Goal: Task Accomplishment & Management: Manage account settings

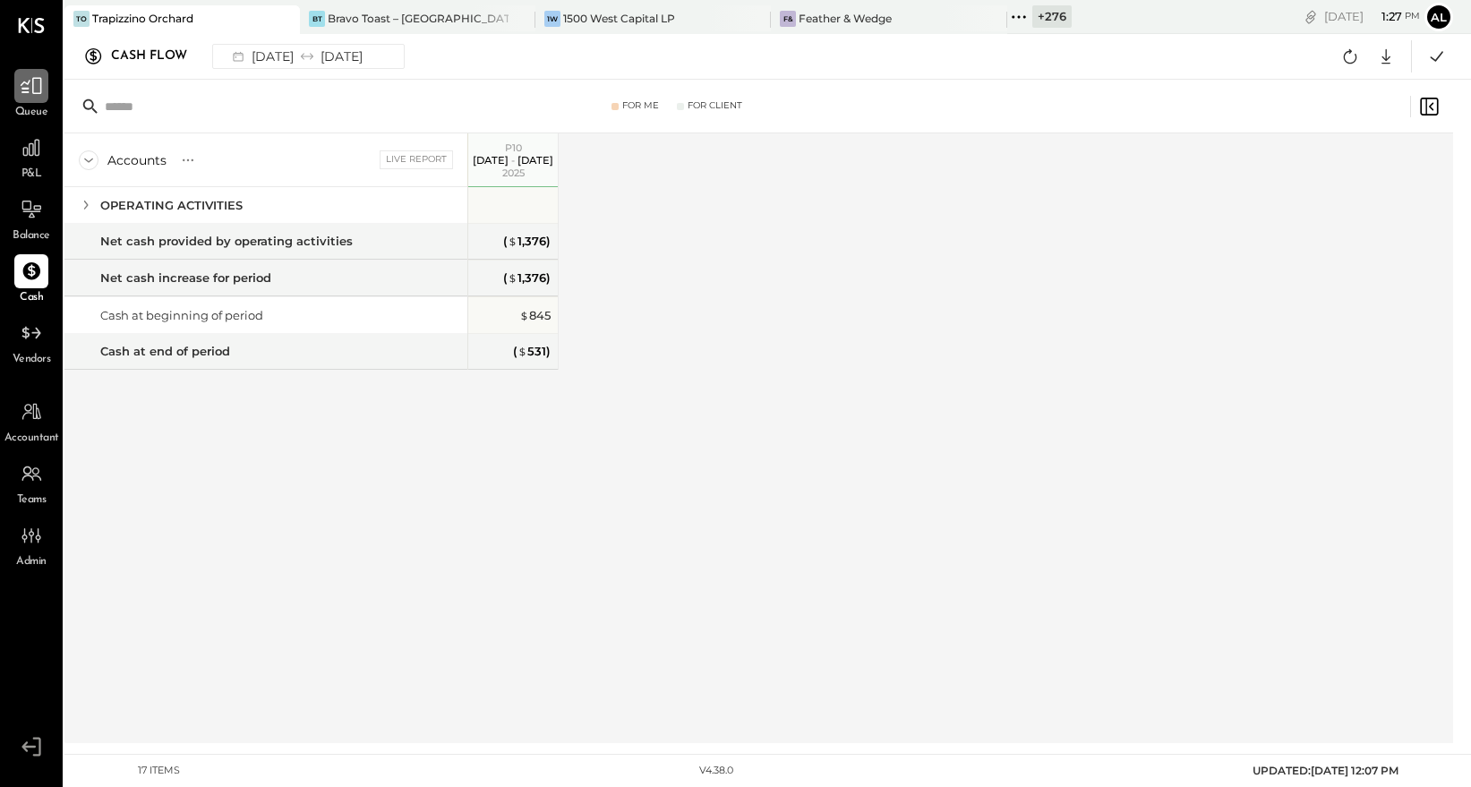
click at [32, 96] on icon at bounding box center [31, 85] width 23 height 23
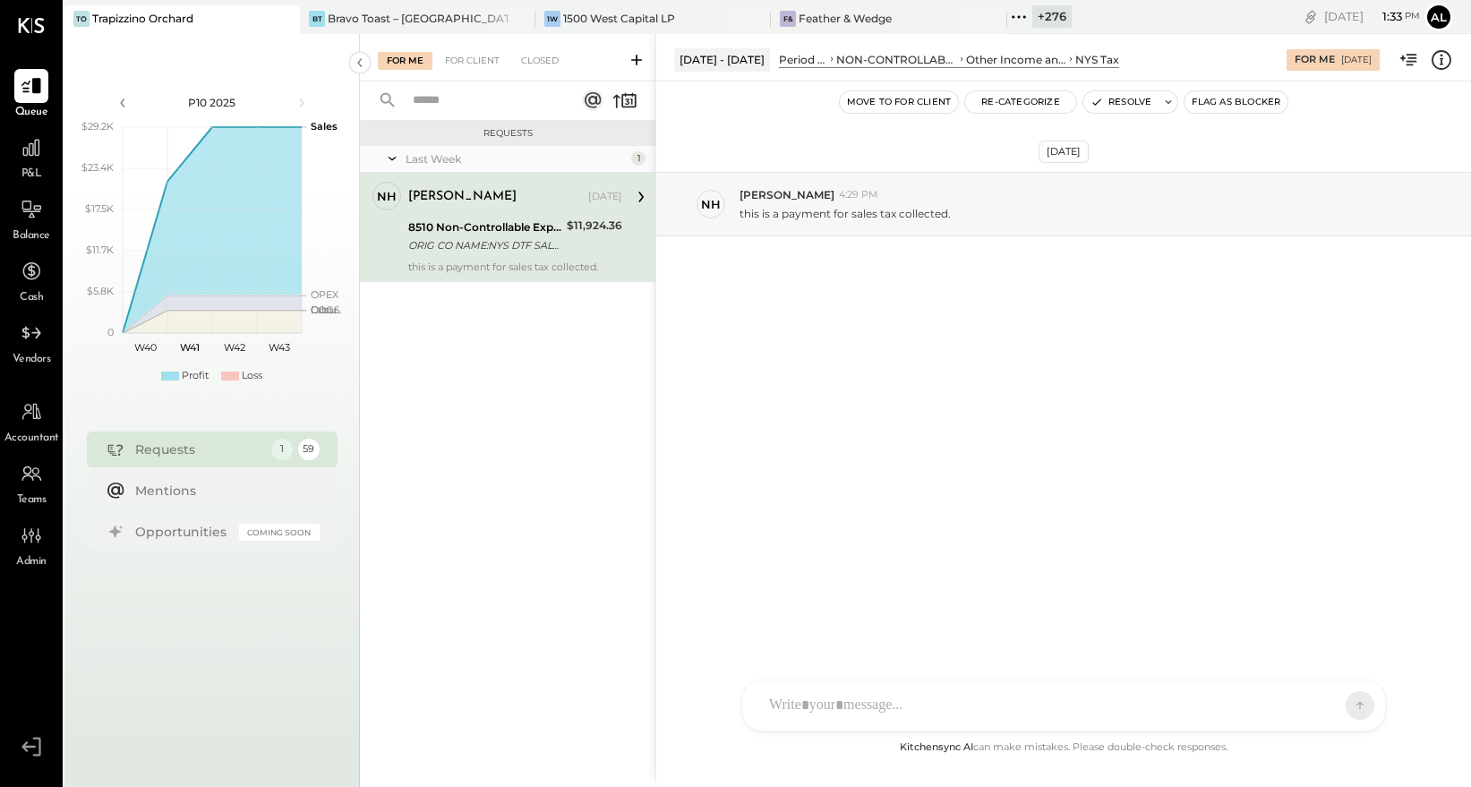
click at [1007, 18] on icon at bounding box center [1018, 16] width 23 height 23
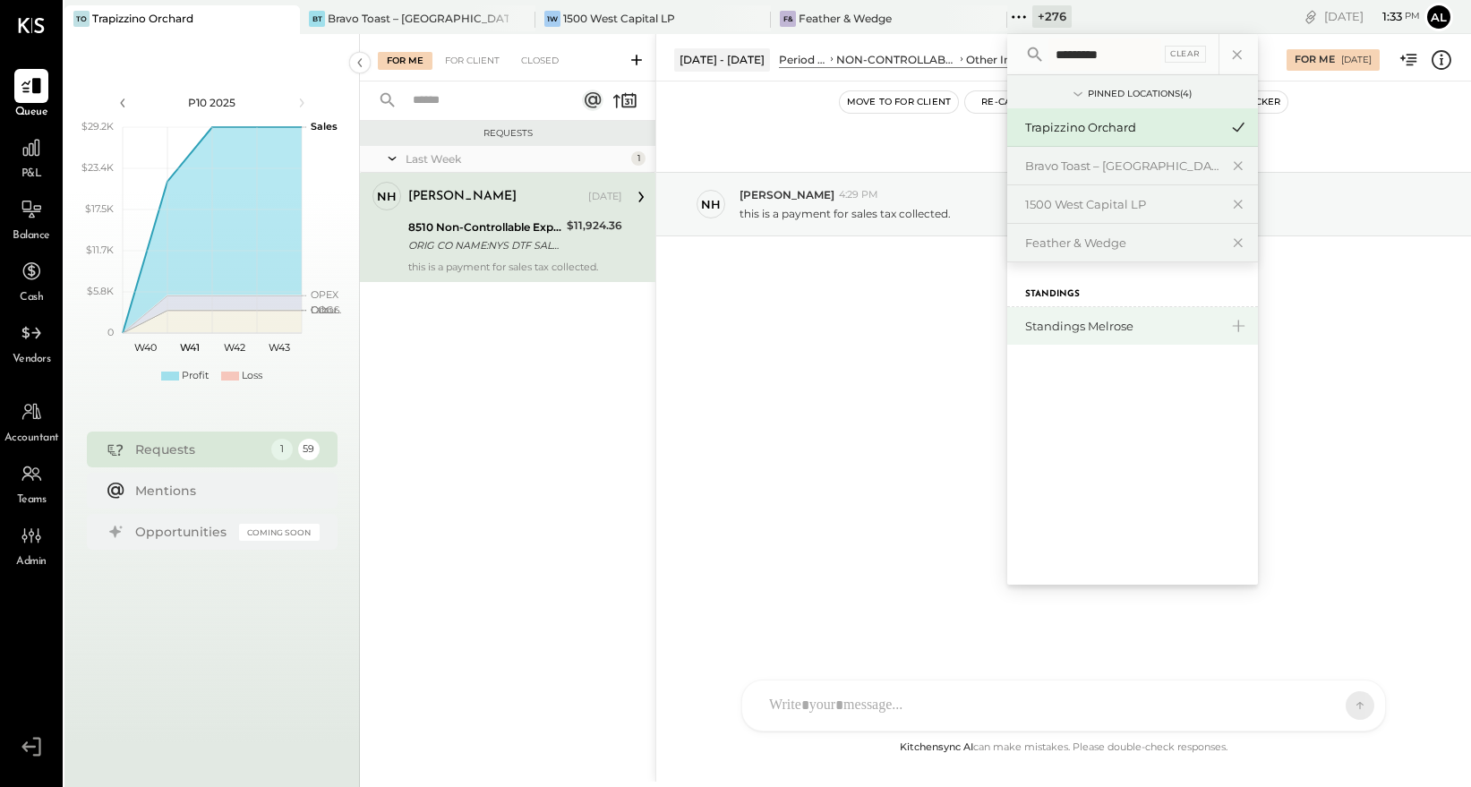
type input "*********"
click at [1085, 330] on div "Standings Melrose" at bounding box center [1121, 326] width 193 height 17
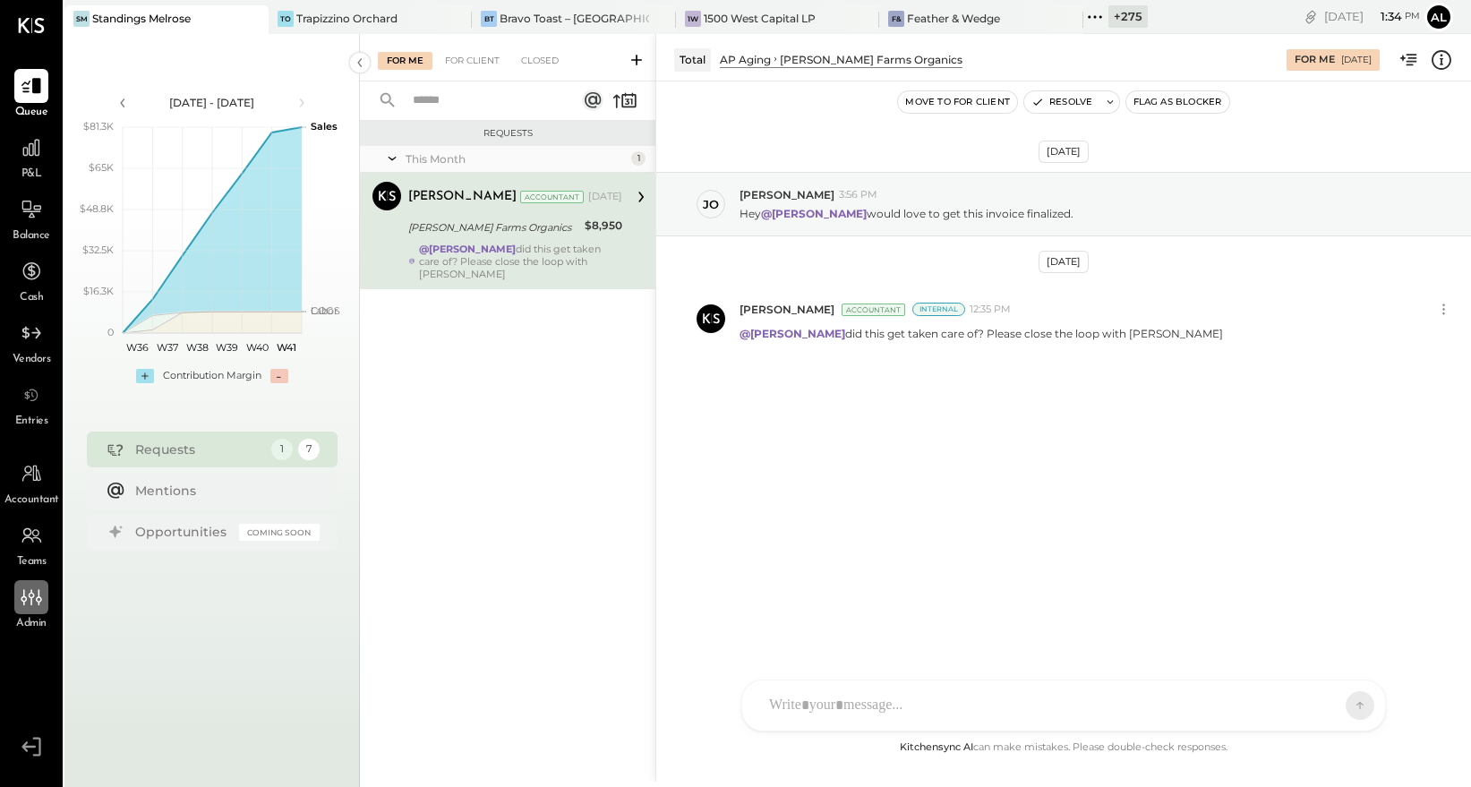
click at [29, 604] on icon at bounding box center [31, 597] width 23 height 23
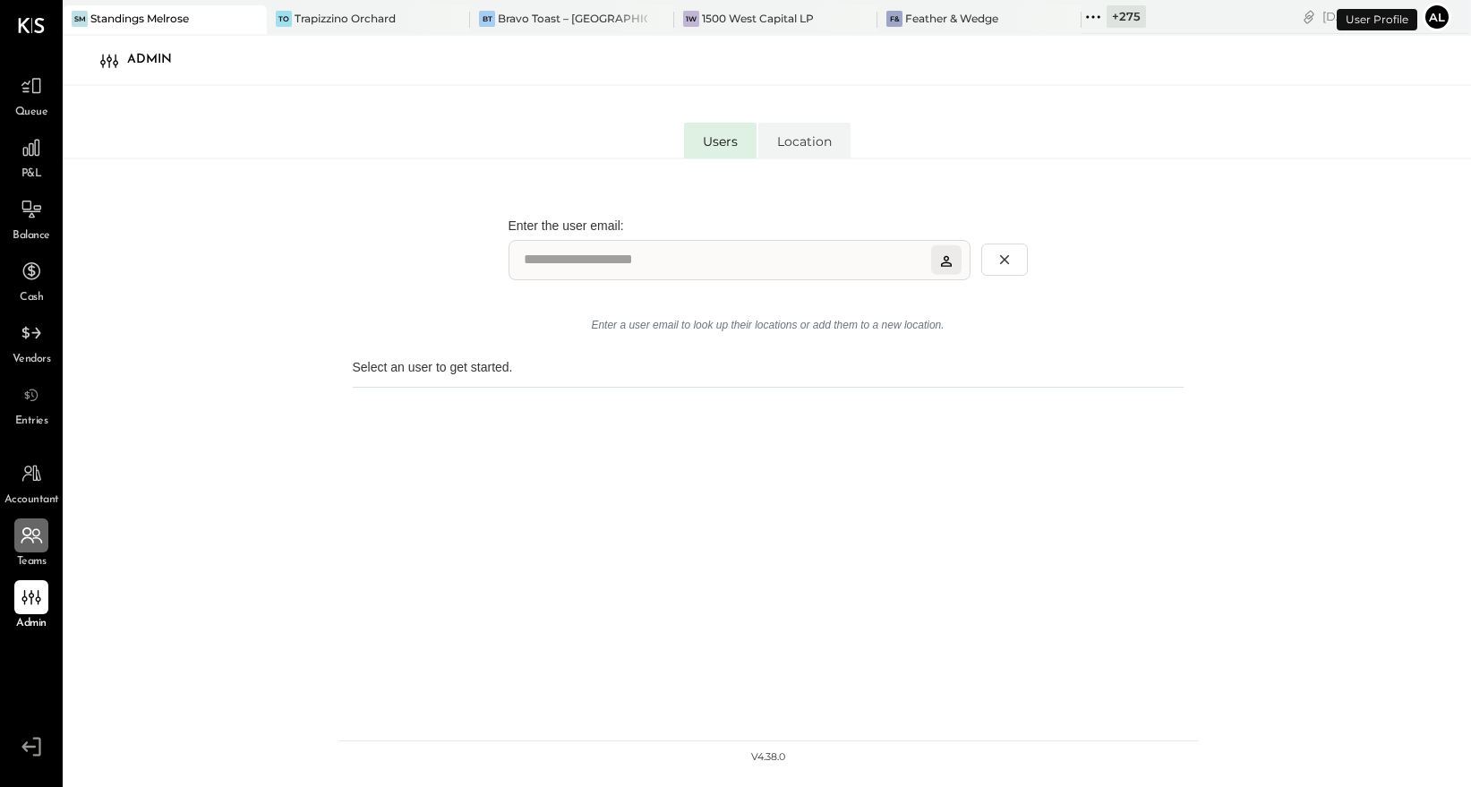
click at [23, 546] on div at bounding box center [31, 536] width 34 height 34
click at [29, 484] on div at bounding box center [31, 474] width 34 height 34
select select "**"
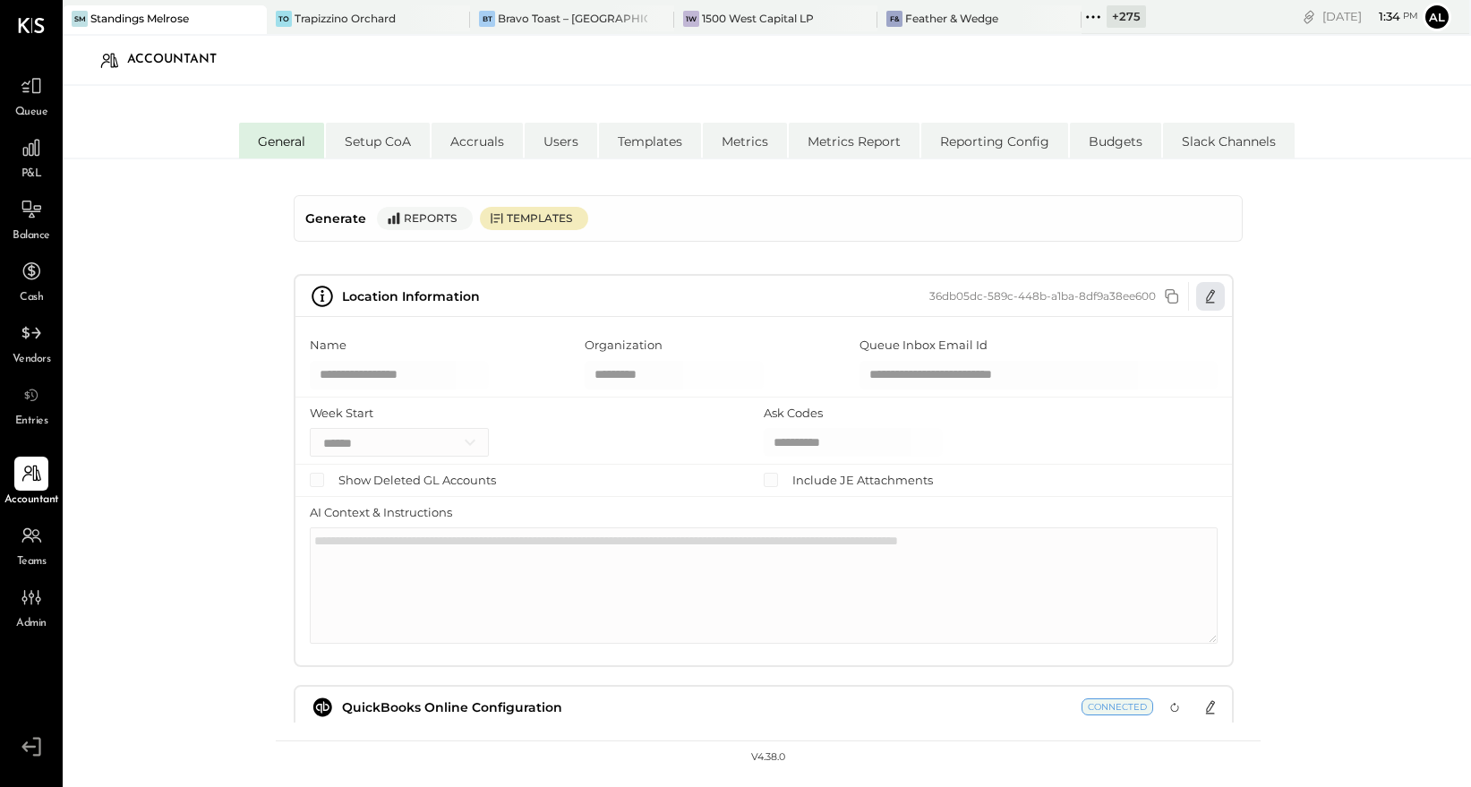
click at [1147, 292] on icon "button" at bounding box center [1211, 296] width 14 height 14
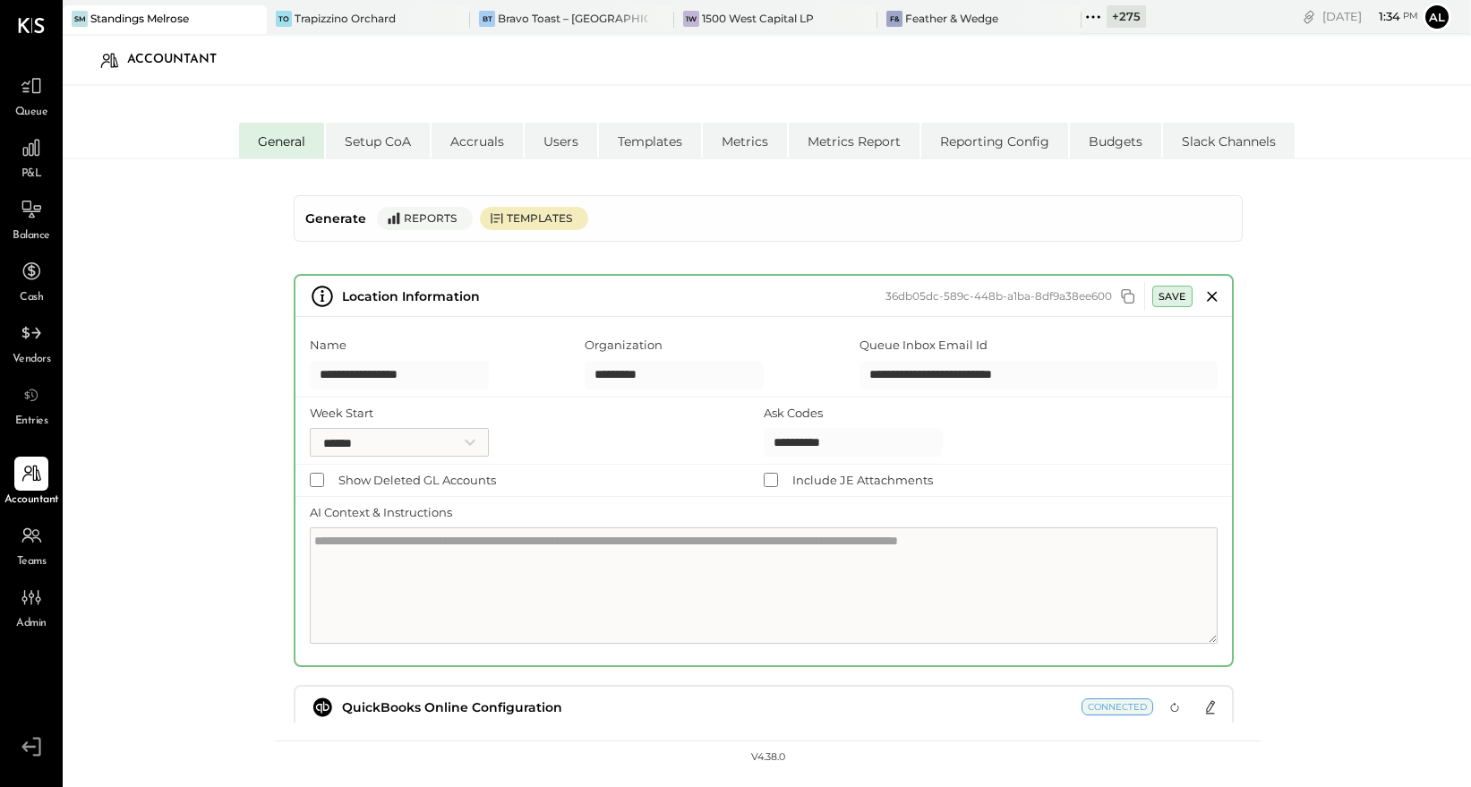
click at [994, 374] on input "**********" at bounding box center [1039, 375] width 358 height 29
drag, startPoint x: 1082, startPoint y: 373, endPoint x: 843, endPoint y: 382, distance: 239.2
click at [843, 382] on div "**********" at bounding box center [764, 364] width 937 height 68
type input "*********"
click at [1147, 434] on div "**********" at bounding box center [767, 494] width 1409 height 671
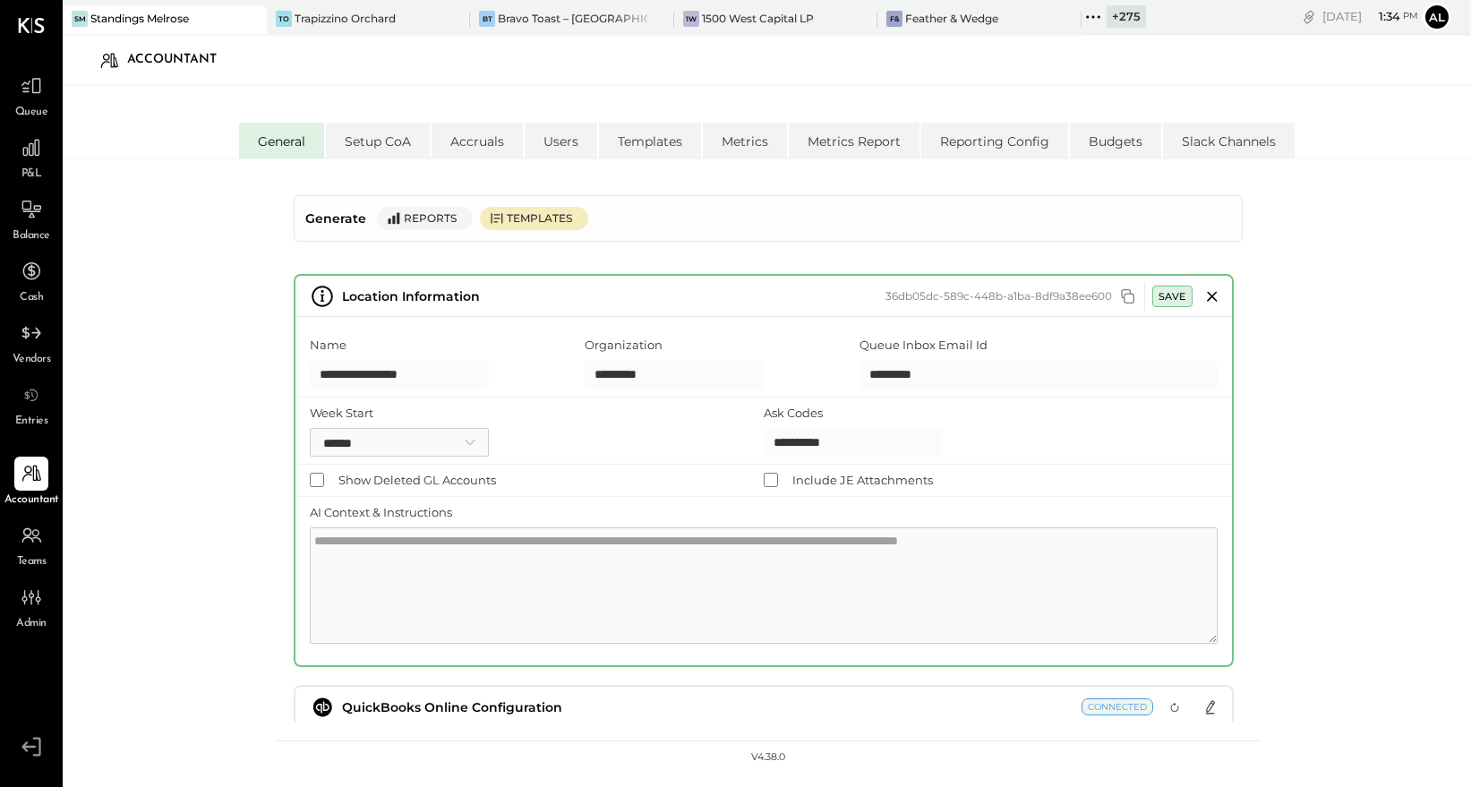
click at [1147, 299] on div "SAVE" at bounding box center [1173, 296] width 28 height 13
click at [1147, 591] on div "**********" at bounding box center [767, 494] width 1409 height 671
click at [411, 221] on div "Reports" at bounding box center [434, 217] width 60 height 15
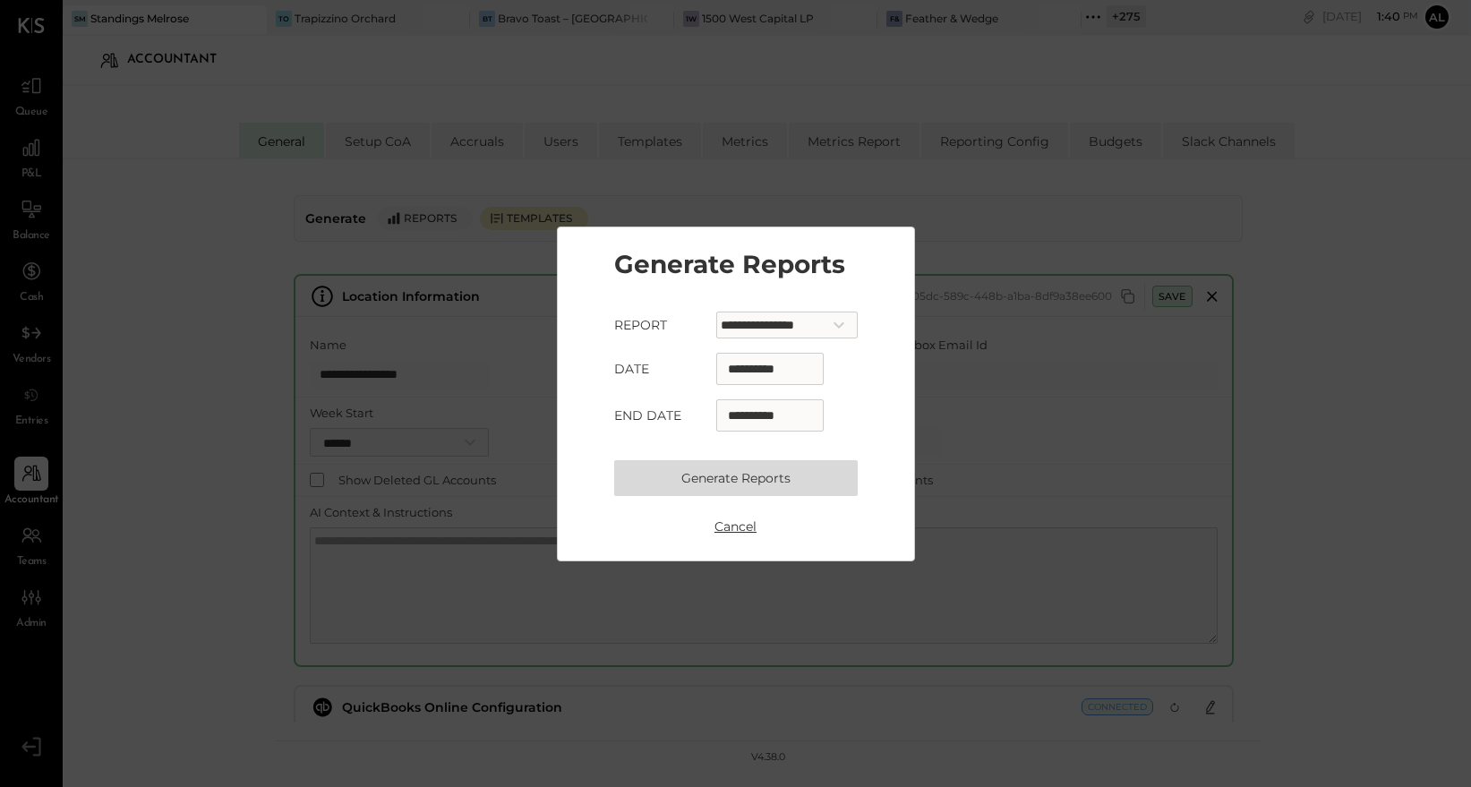
click at [1009, 204] on div "**********" at bounding box center [735, 393] width 1471 height 787
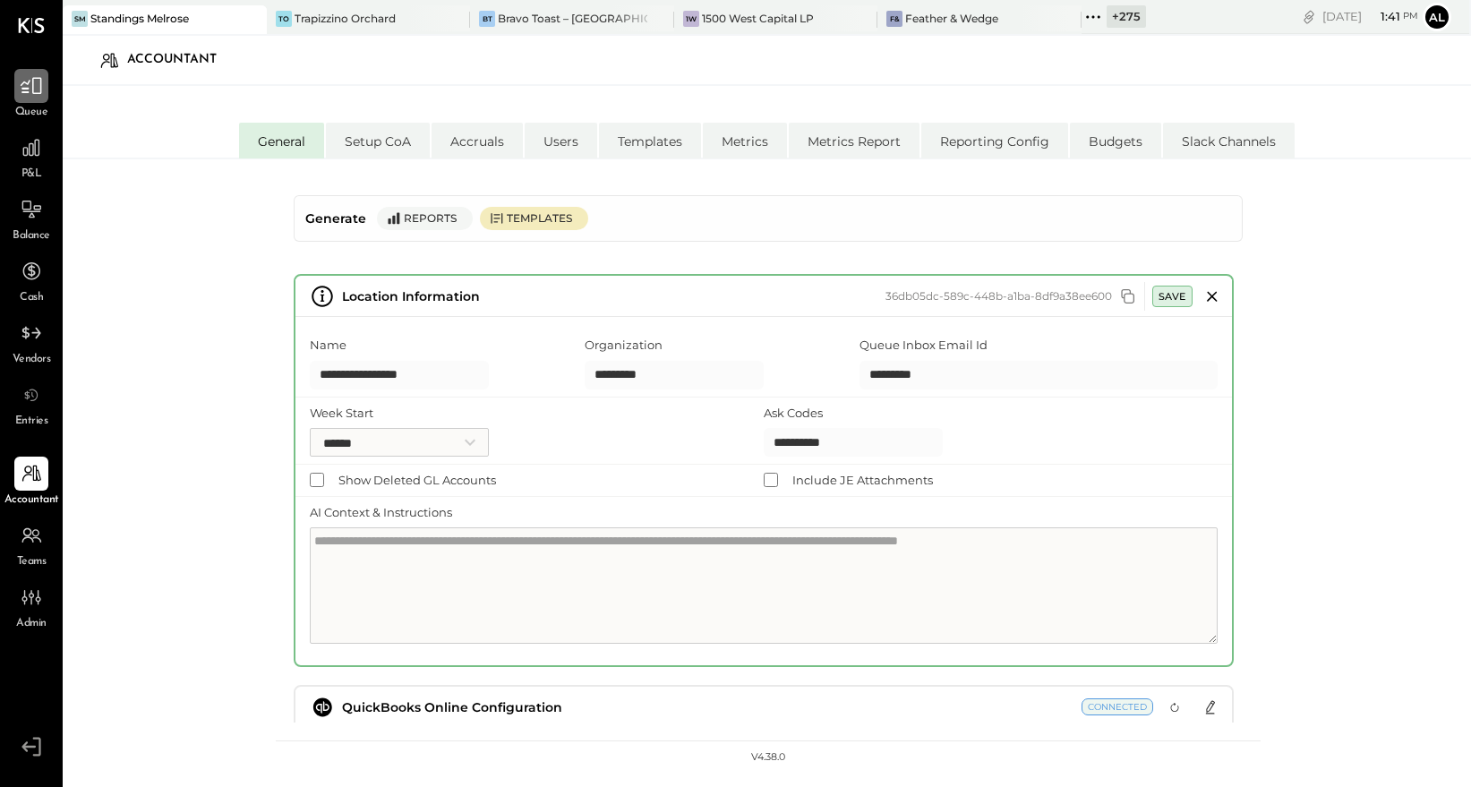
click at [39, 99] on div at bounding box center [31, 86] width 34 height 34
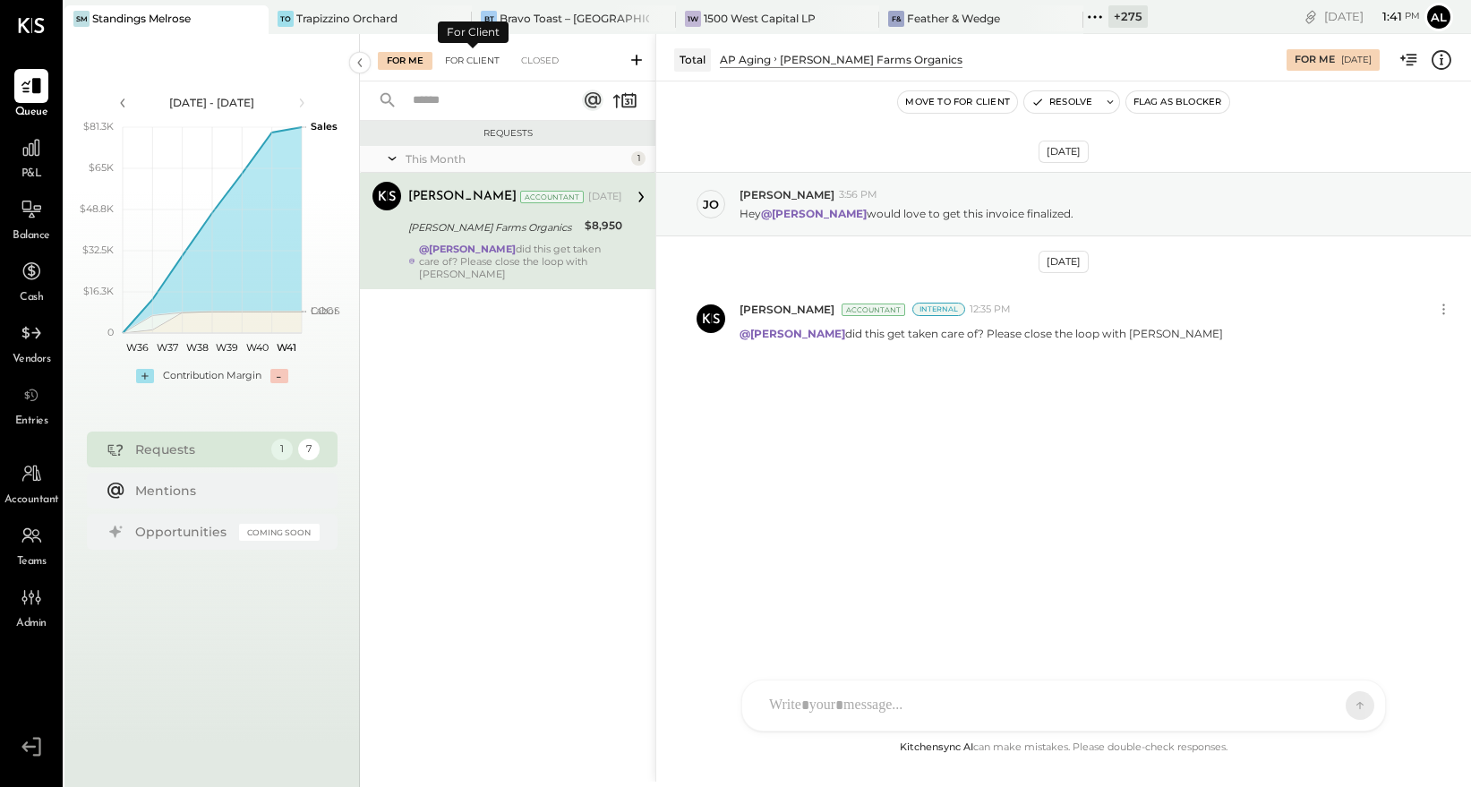
click at [477, 56] on div "For Client" at bounding box center [472, 61] width 73 height 18
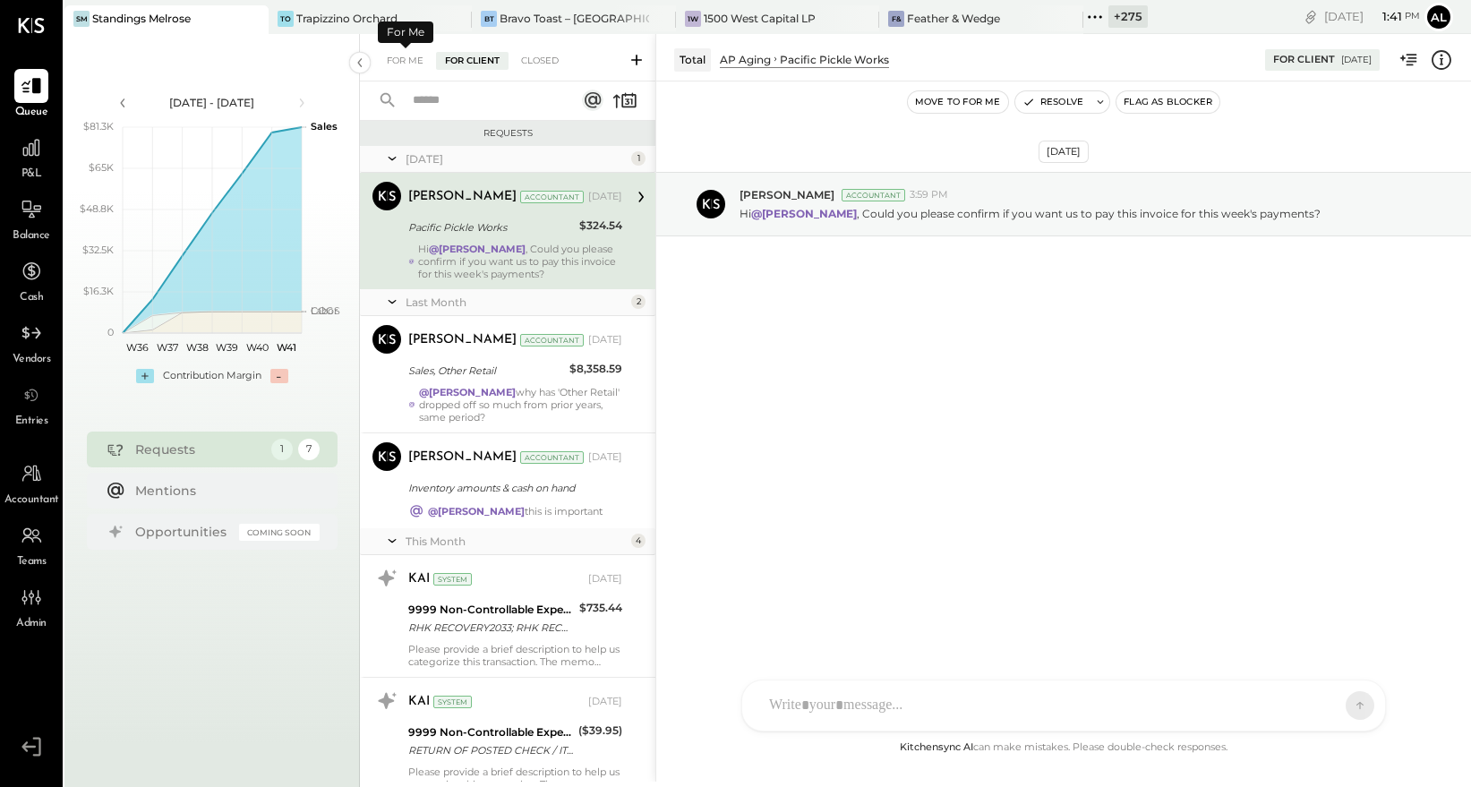
click at [413, 48] on div "For Me For Client Closed" at bounding box center [508, 57] width 296 height 47
click at [406, 64] on div "For Me" at bounding box center [405, 61] width 55 height 18
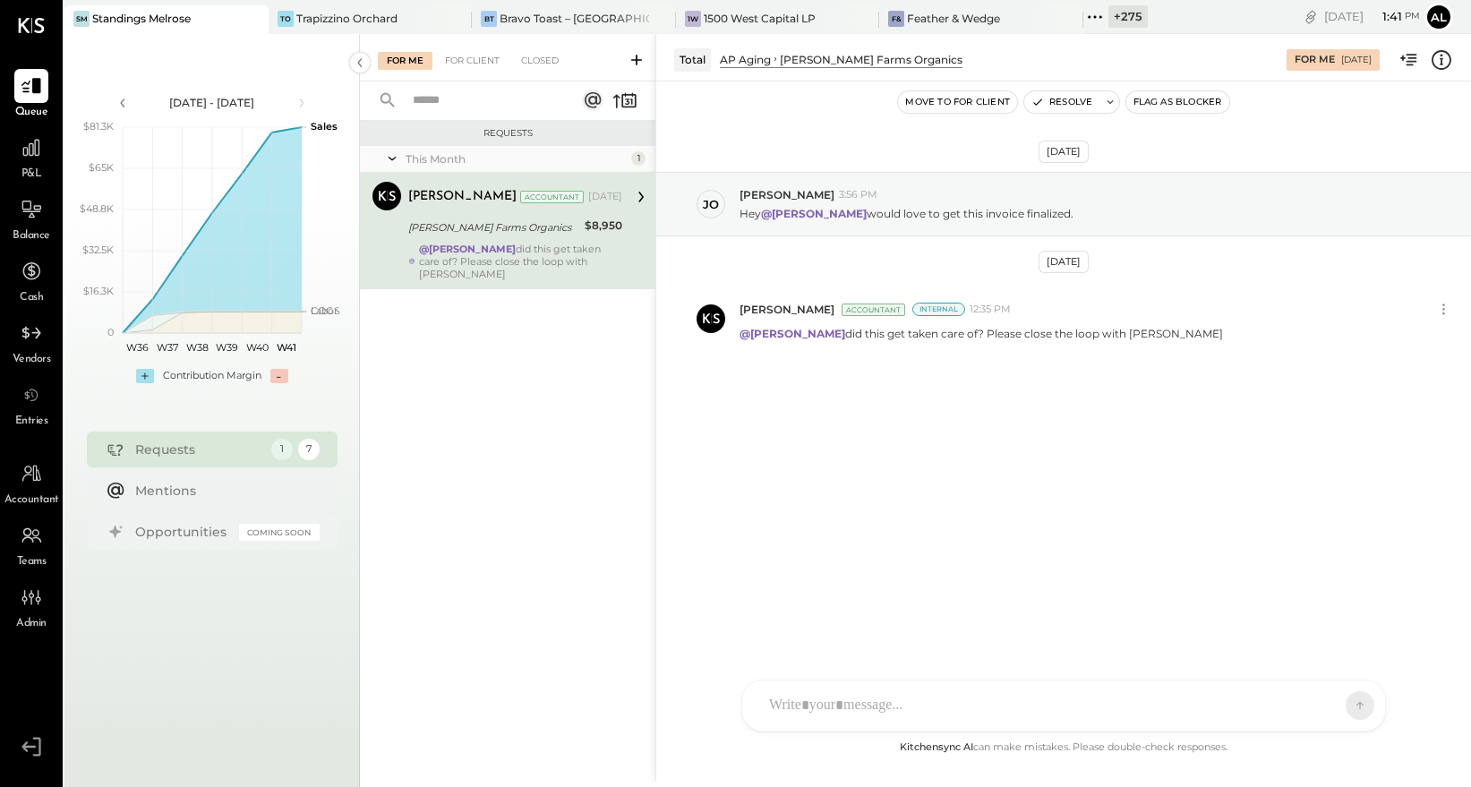
click at [189, 460] on div "Requests 1 7" at bounding box center [212, 450] width 251 height 36
click at [450, 64] on div "For Client" at bounding box center [472, 61] width 73 height 18
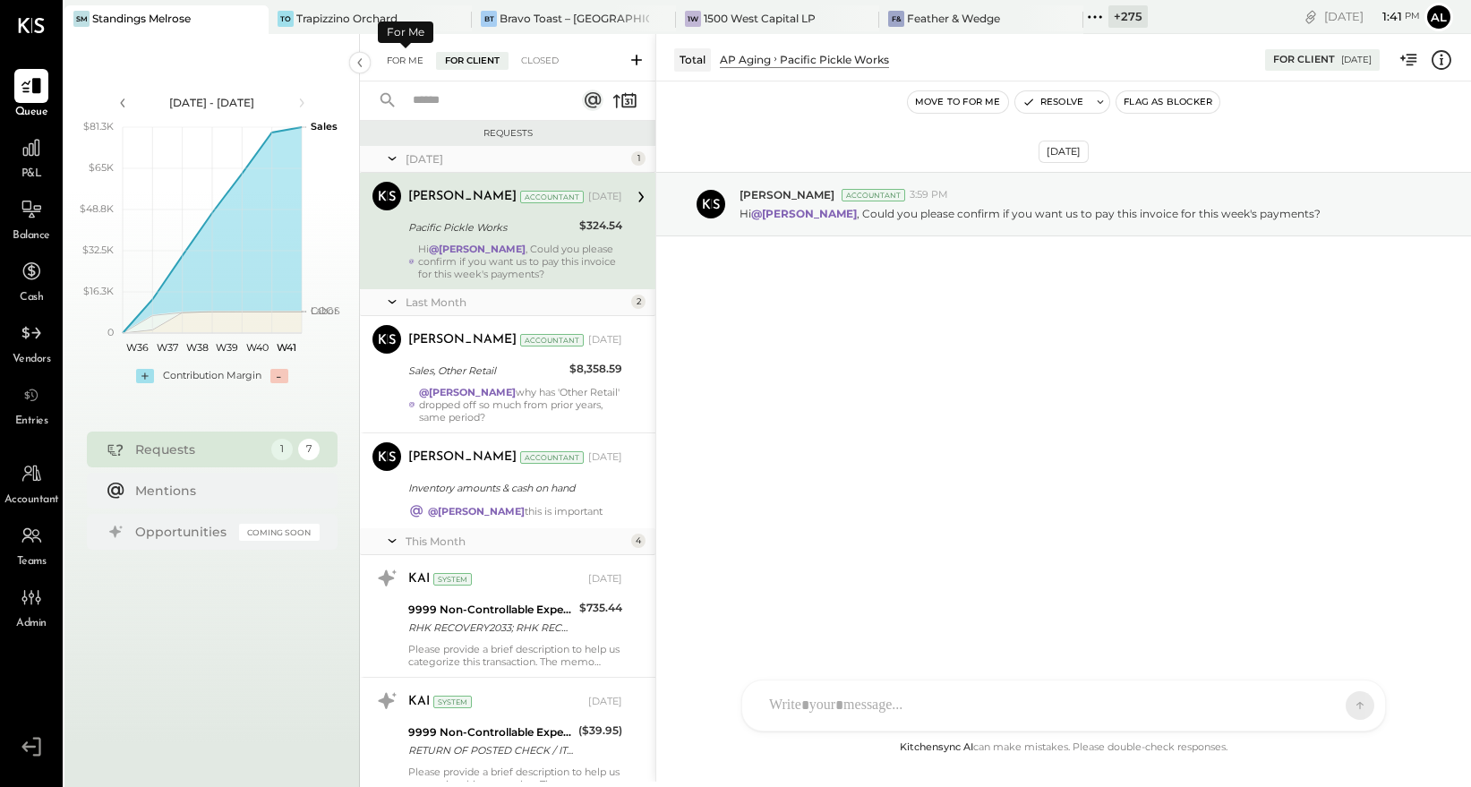
click at [407, 57] on div "For Me" at bounding box center [405, 61] width 55 height 18
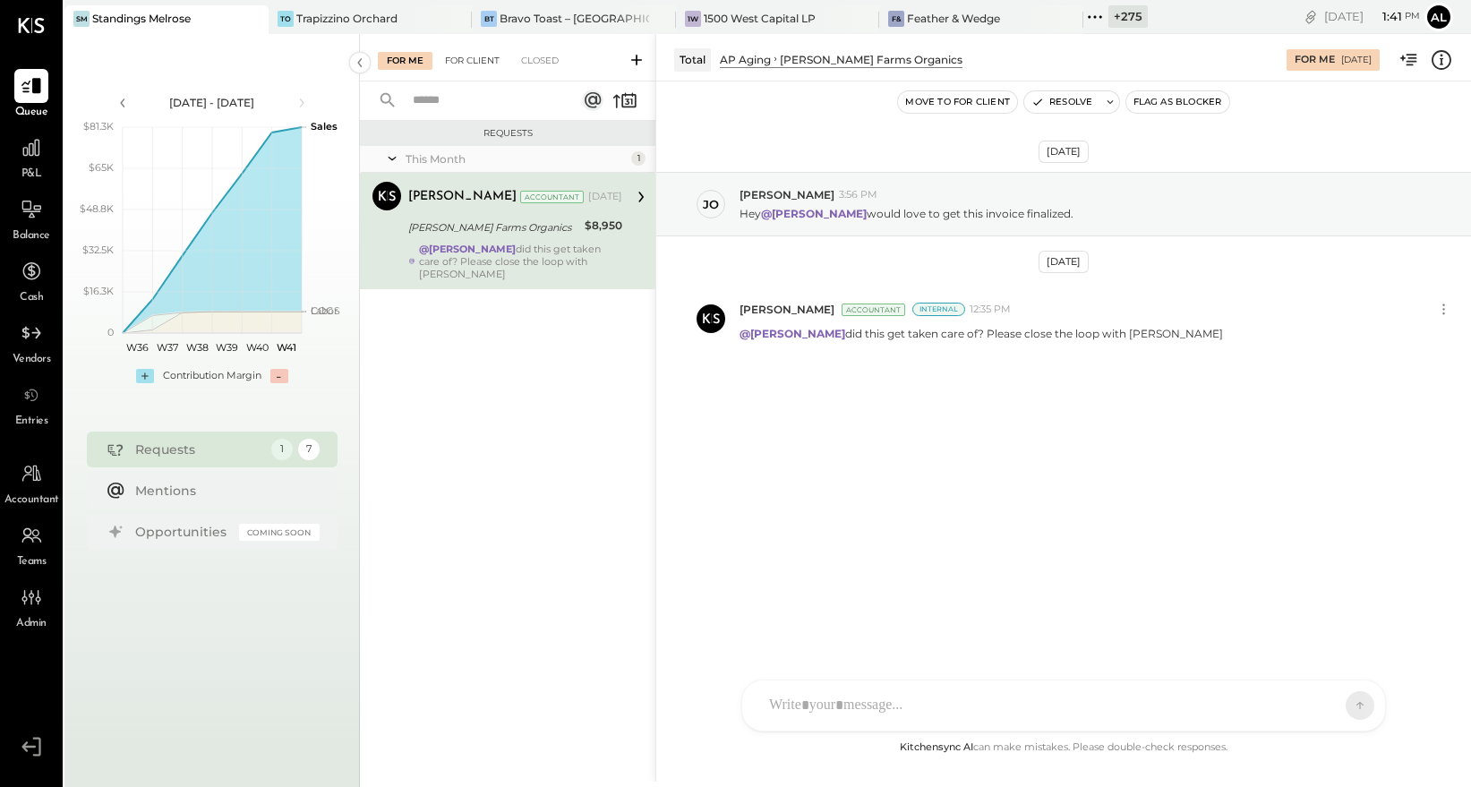
click at [474, 64] on div "For Client" at bounding box center [472, 61] width 73 height 18
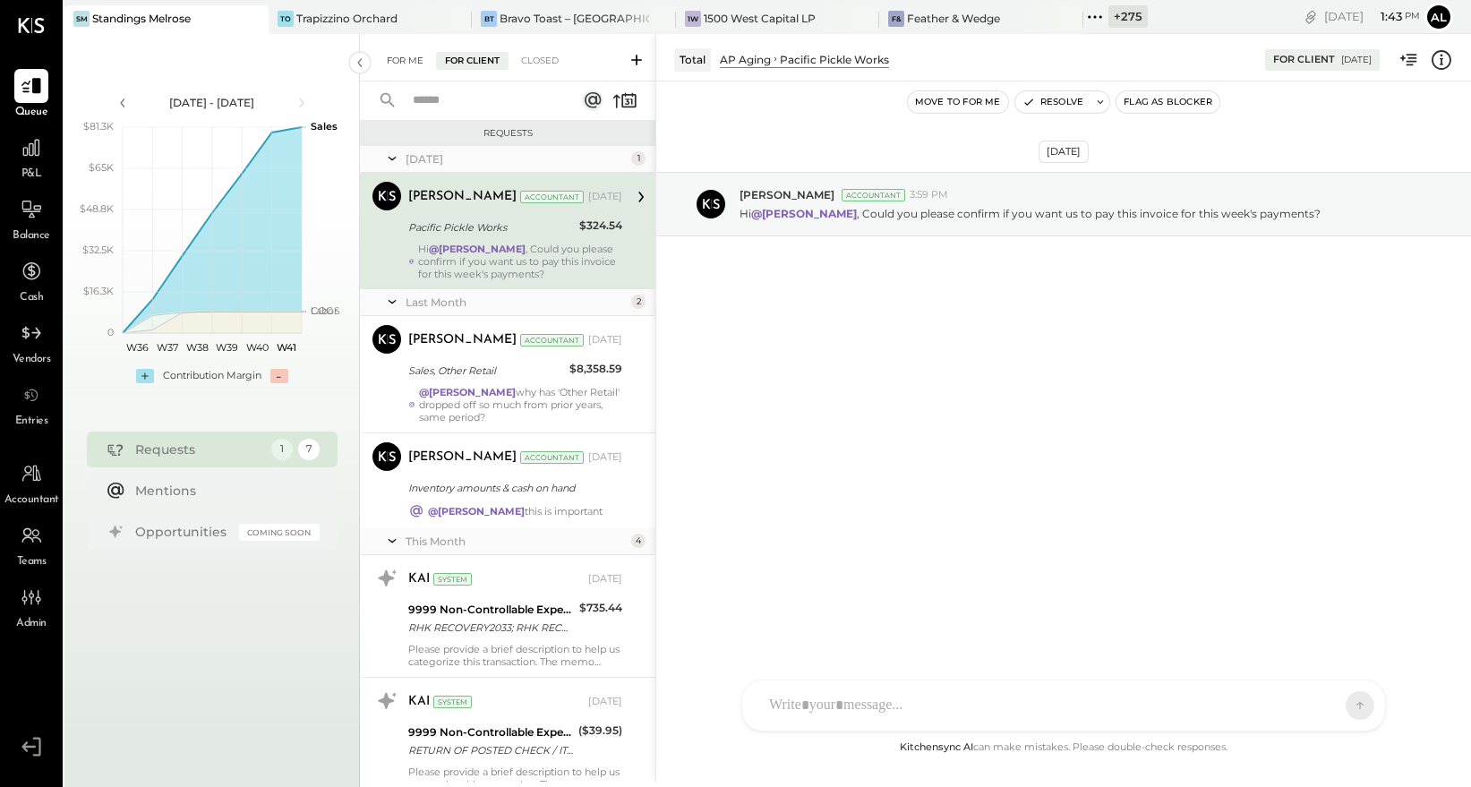
click at [395, 52] on div "For Me" at bounding box center [405, 61] width 55 height 18
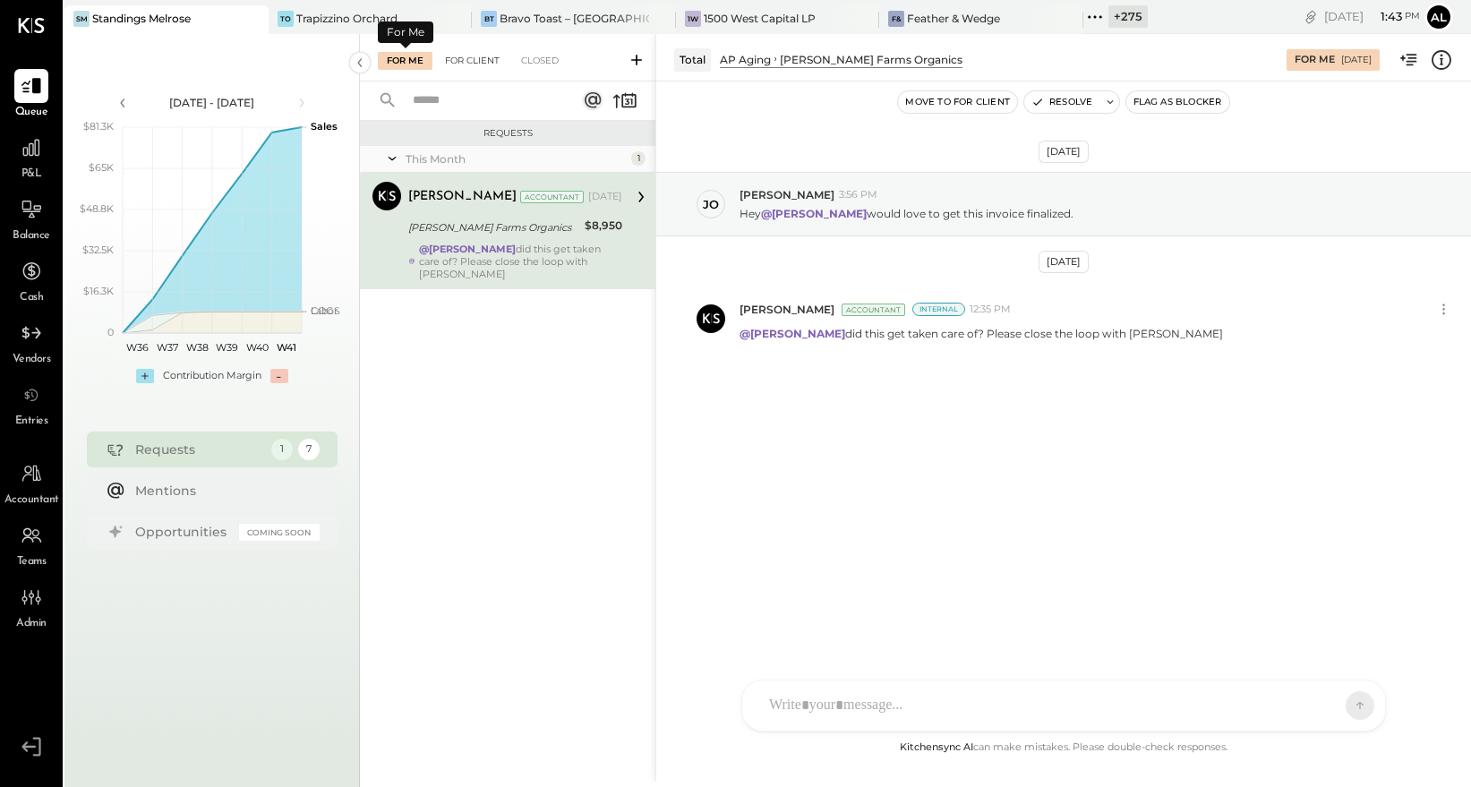
click at [465, 57] on div "For Client" at bounding box center [472, 61] width 73 height 18
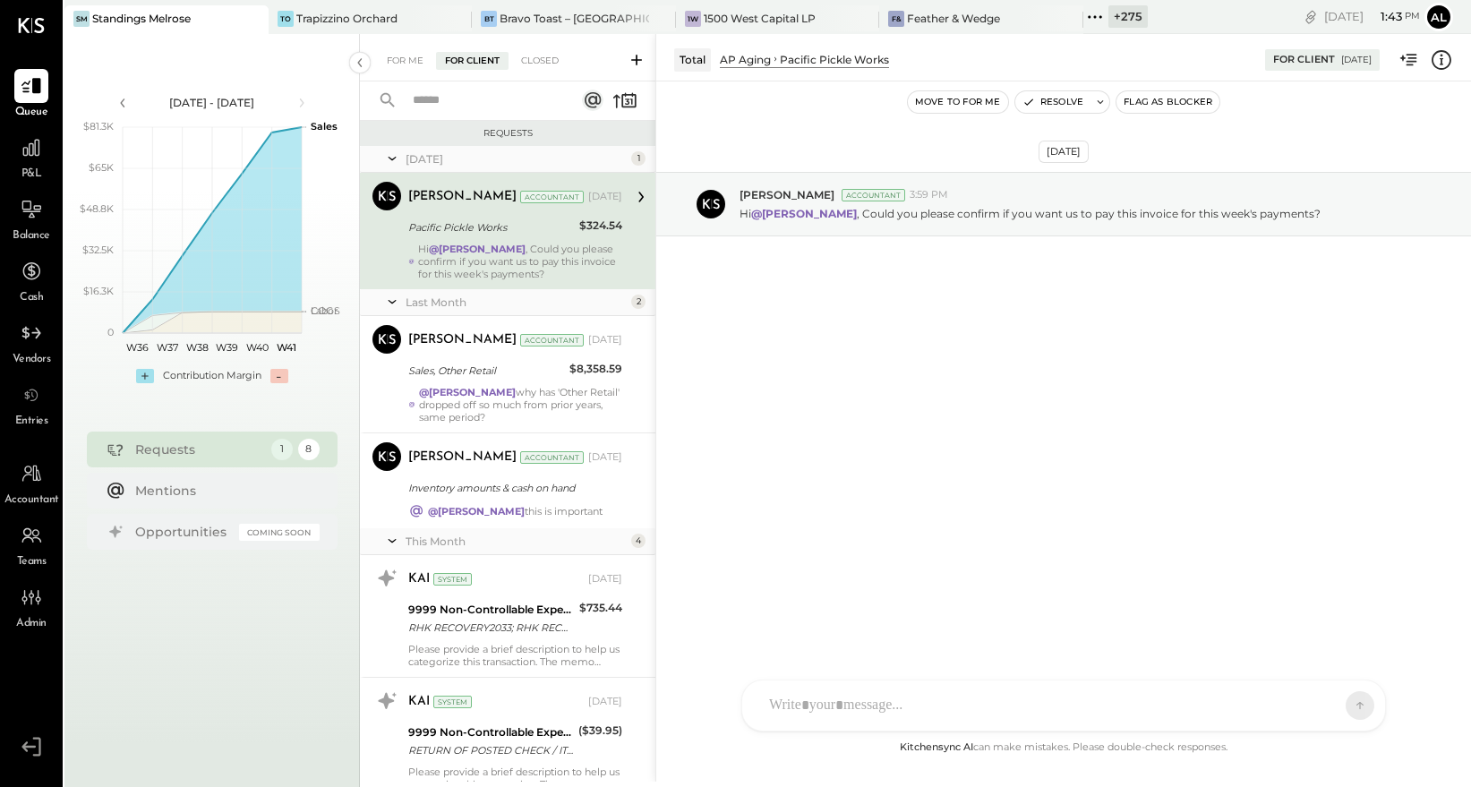
click at [406, 47] on div "For Me For Client Closed" at bounding box center [508, 57] width 296 height 47
click at [619, 99] on icon at bounding box center [616, 101] width 7 height 13
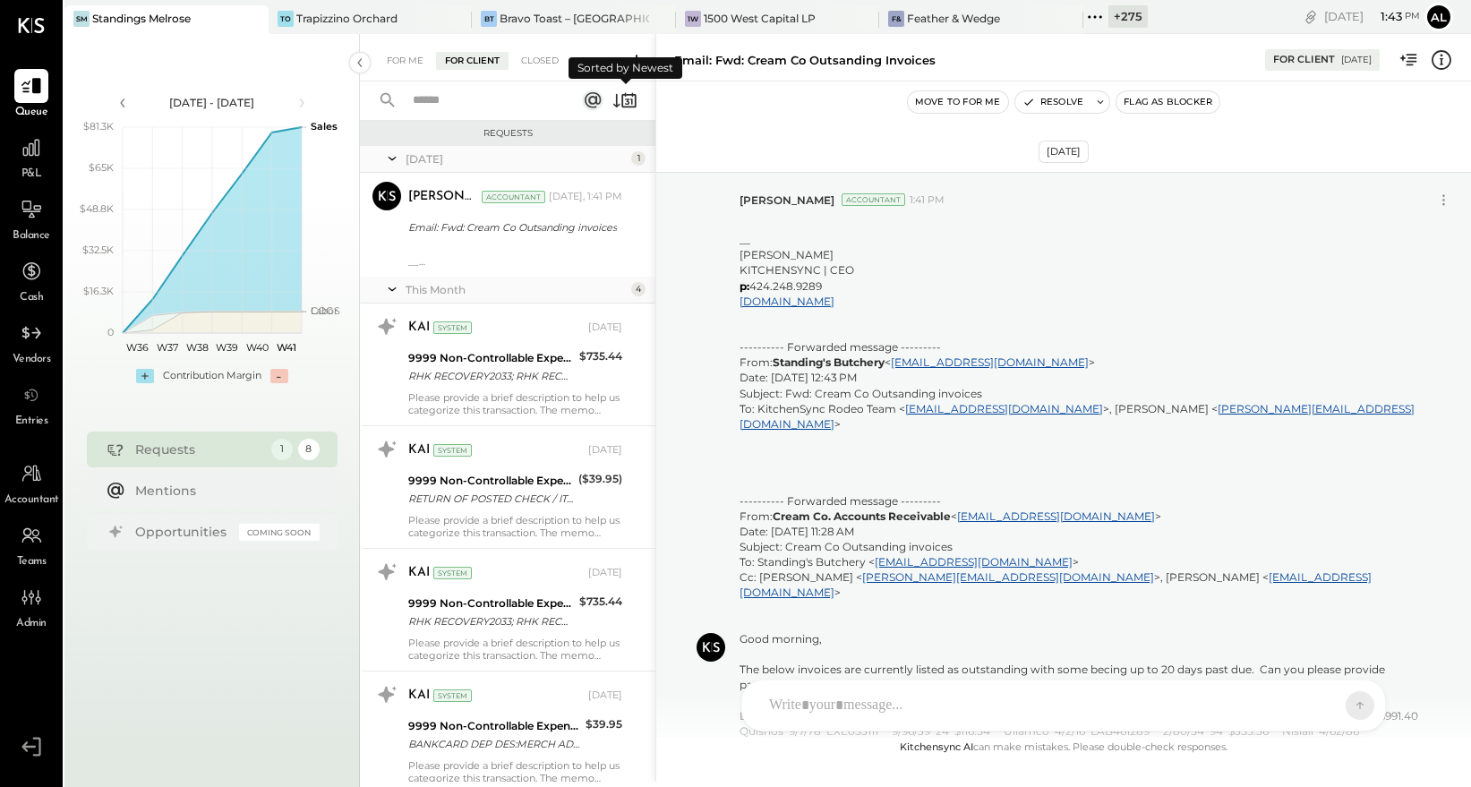
scroll to position [474, 0]
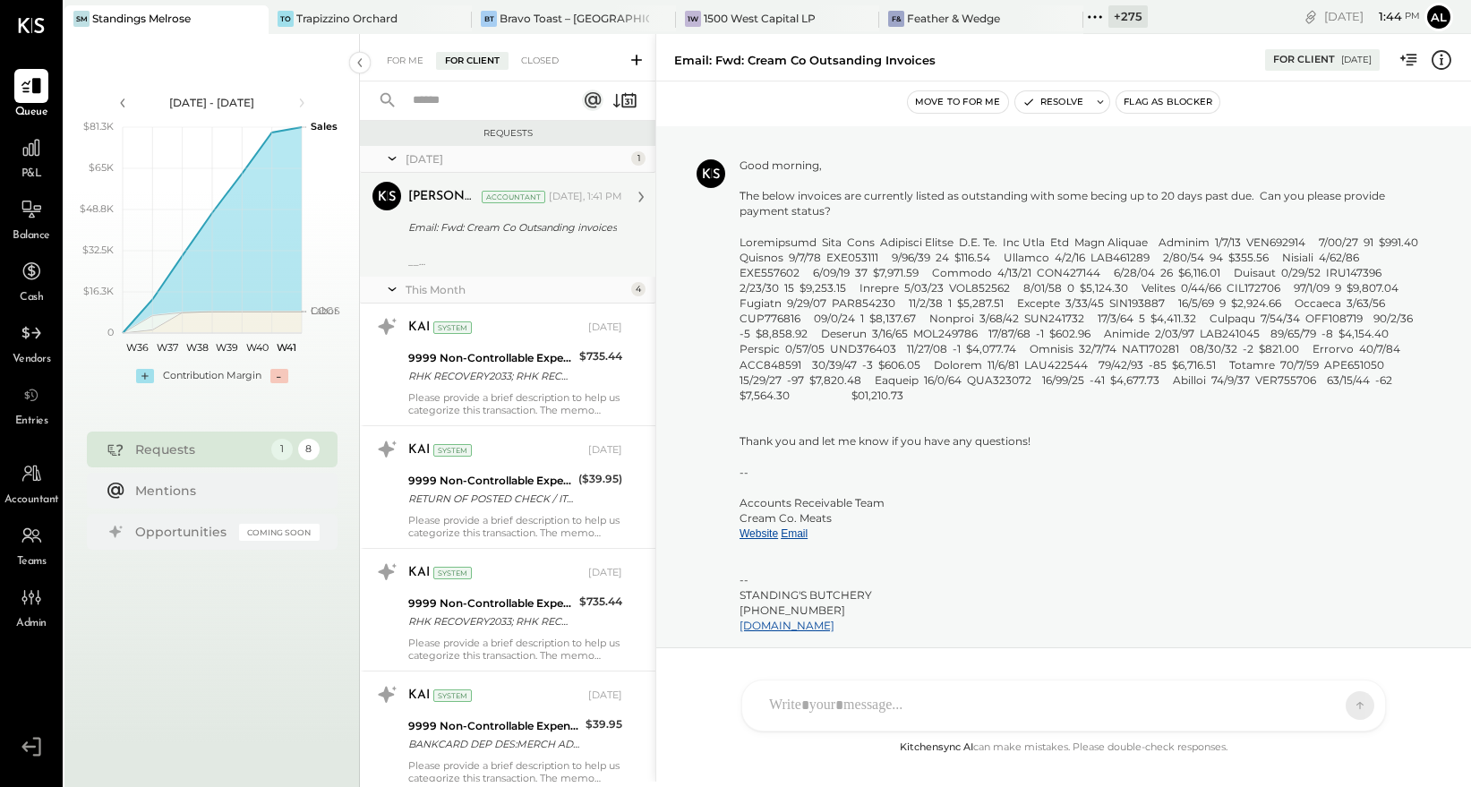
click at [551, 261] on div "__ Alex Racioppi KITCHENSYNC | CEO p: 424.248.9289 kitchensync.us" at bounding box center [515, 261] width 214 height 13
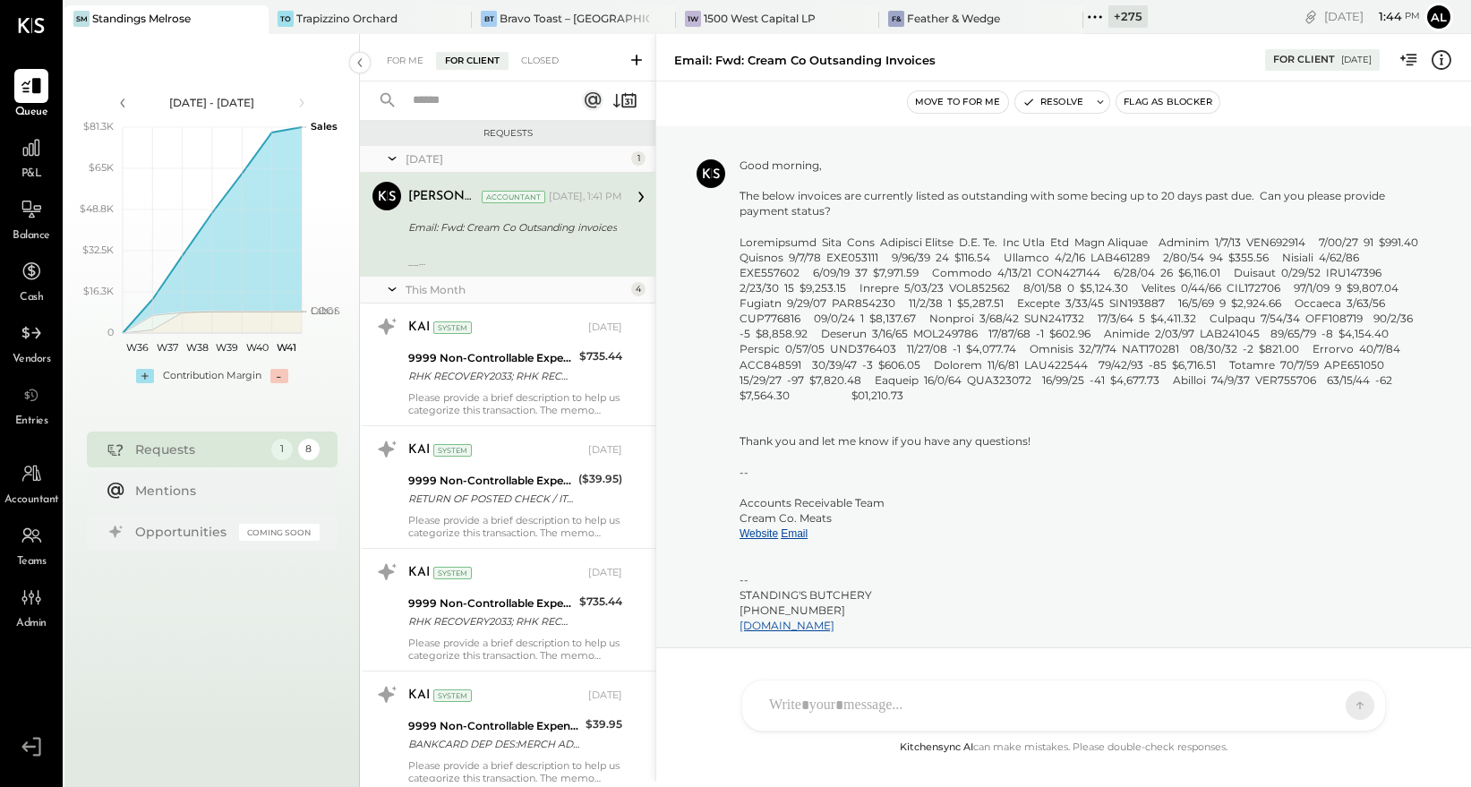
click at [545, 240] on div "Alex Racioppi Accountant Today, 1:41 PM Email: Fwd: Cream Co Outsanding invoice…" at bounding box center [515, 225] width 214 height 86
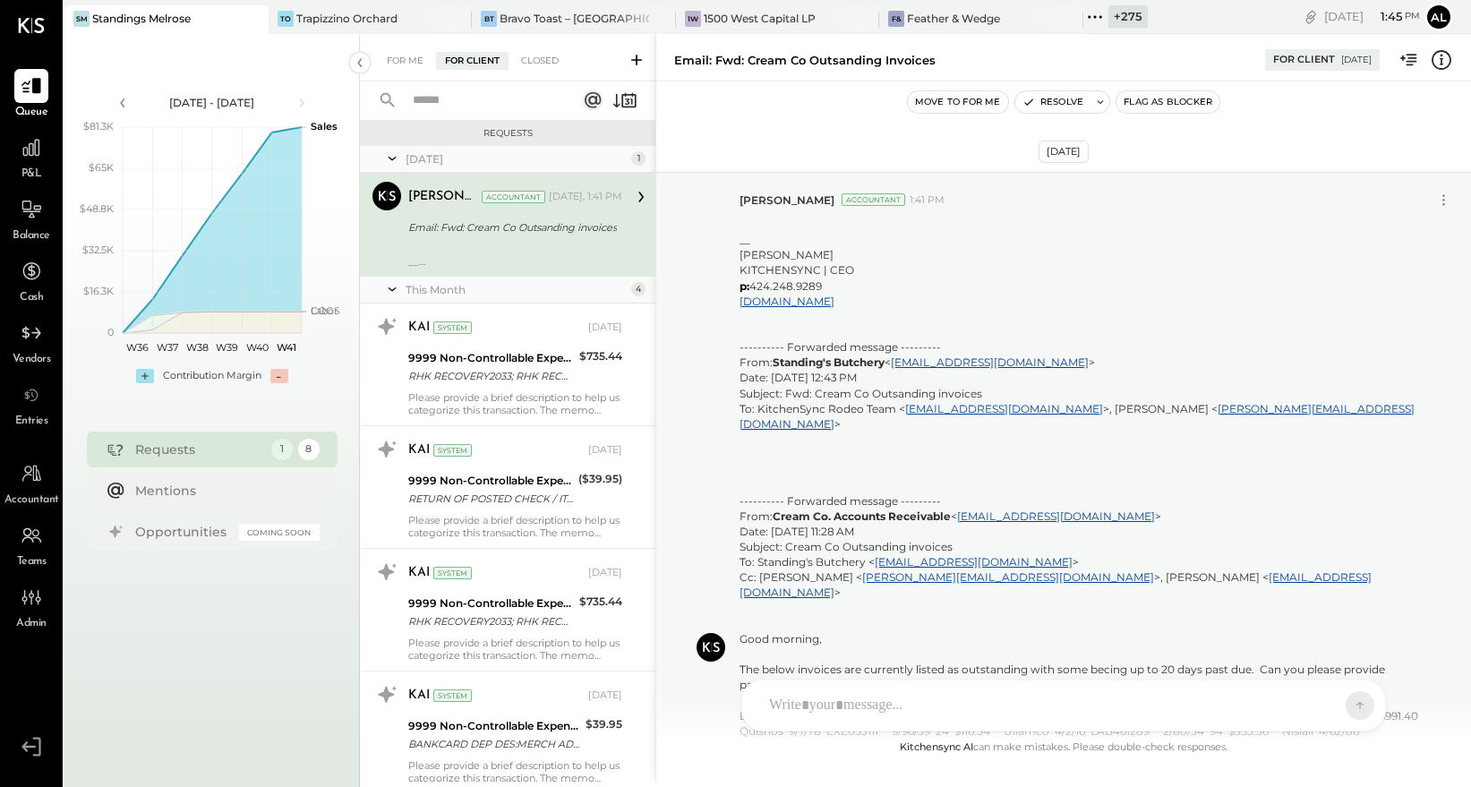
click at [954, 98] on button "Move to for me" at bounding box center [958, 101] width 100 height 21
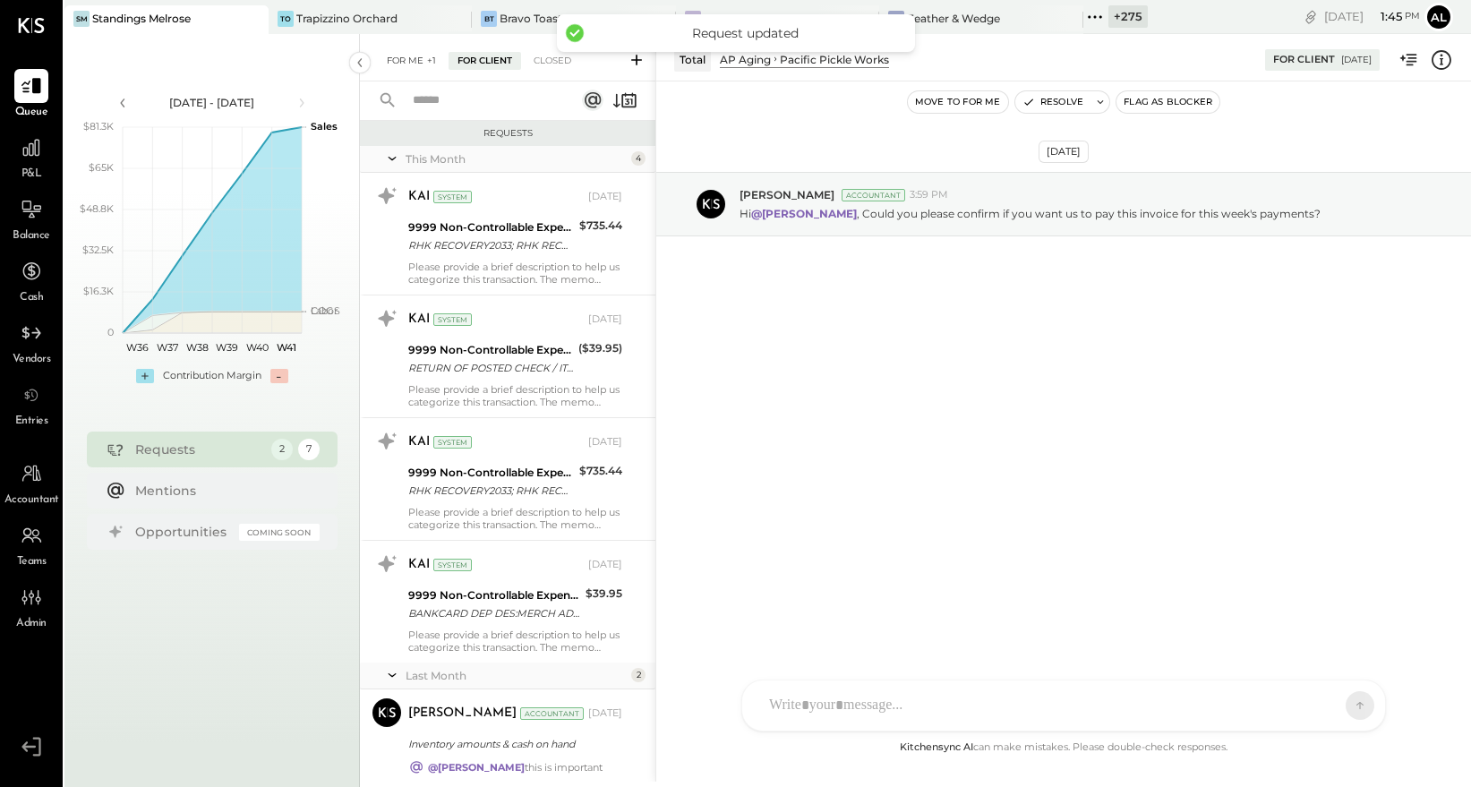
click at [392, 63] on div "For Me +1" at bounding box center [411, 61] width 67 height 18
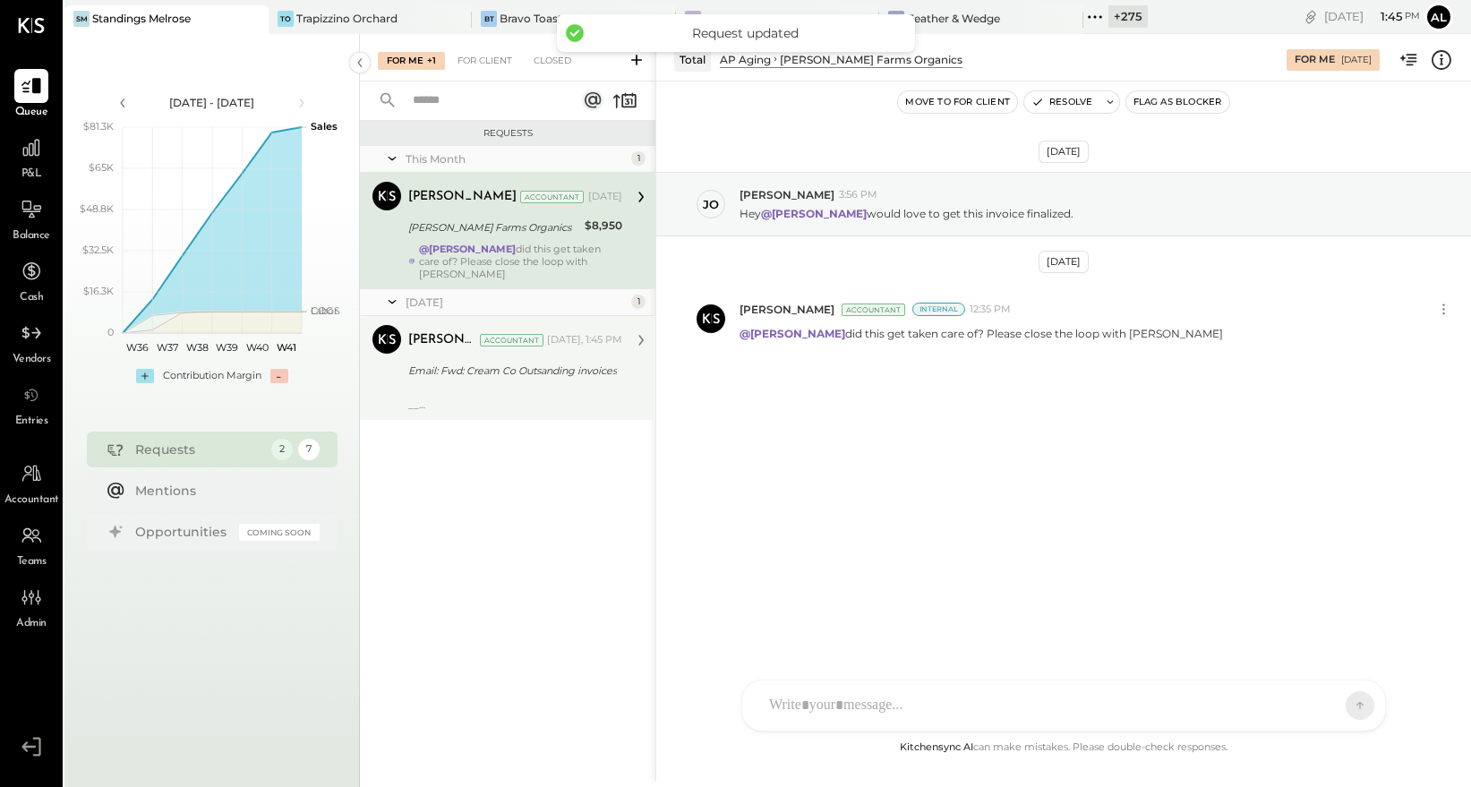
click at [469, 362] on div "Email: Fwd: Cream Co Outsanding invoices" at bounding box center [512, 371] width 209 height 18
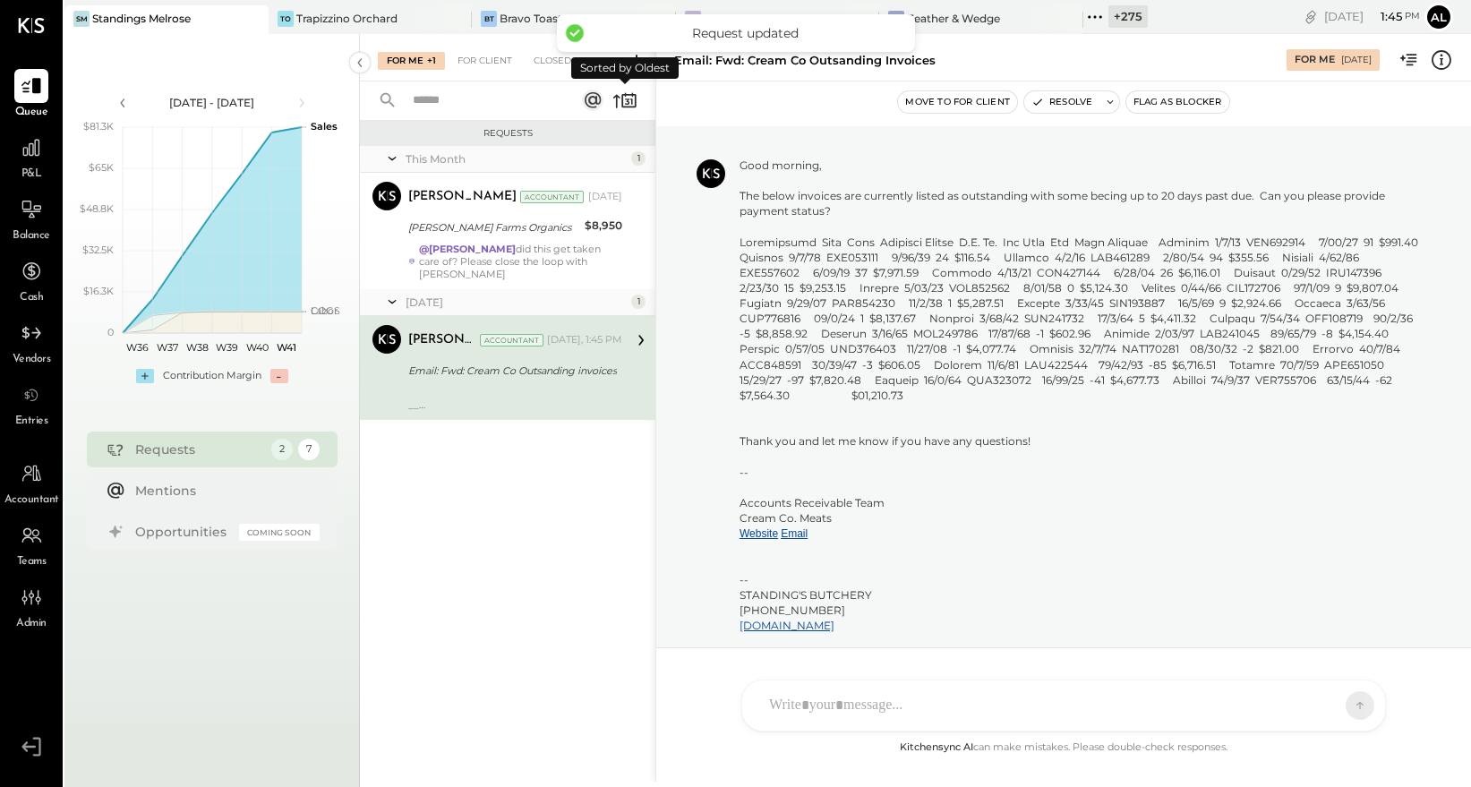
click at [626, 100] on icon at bounding box center [625, 100] width 25 height 25
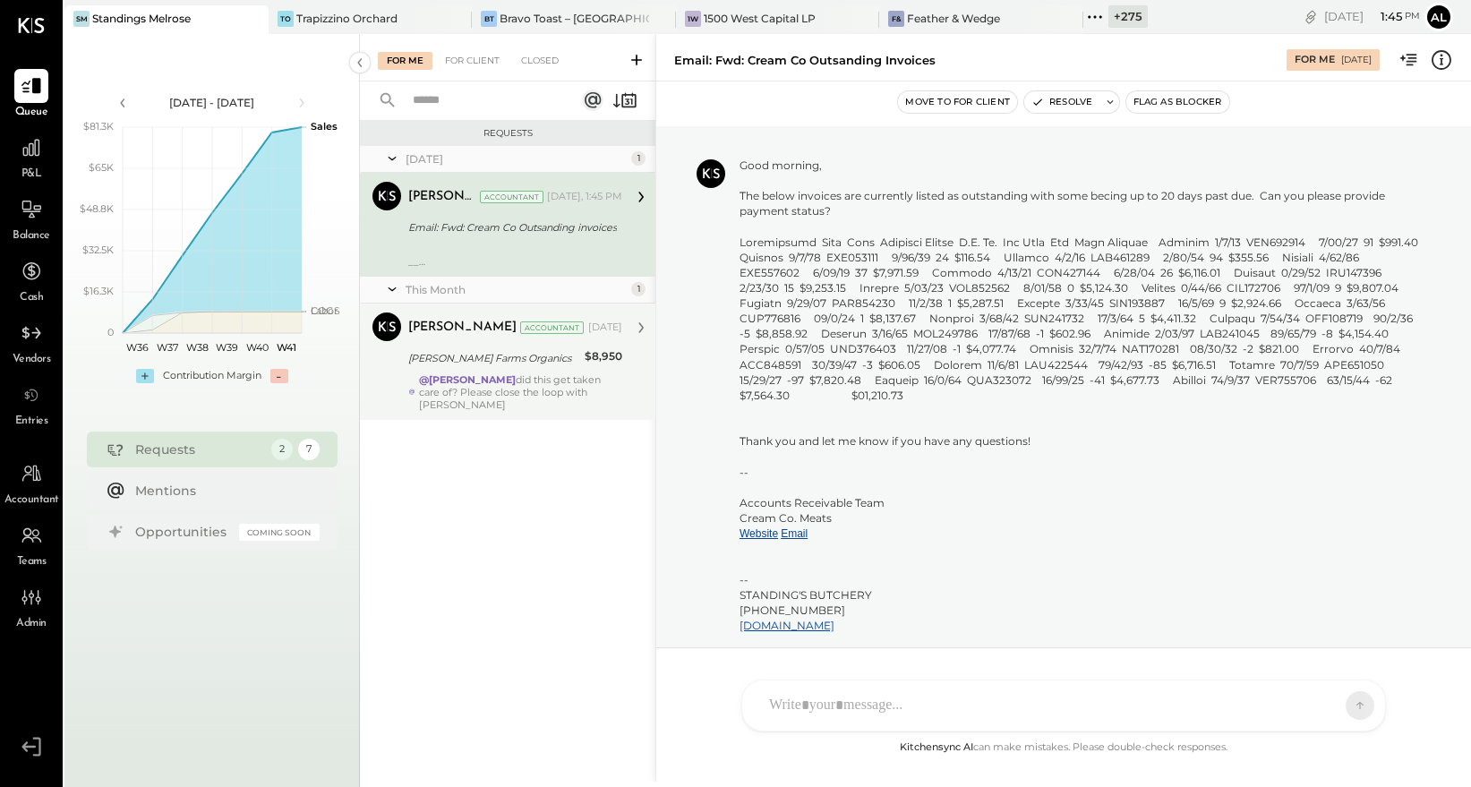
click at [479, 366] on div "[PERSON_NAME] Farms Organics" at bounding box center [493, 358] width 171 height 18
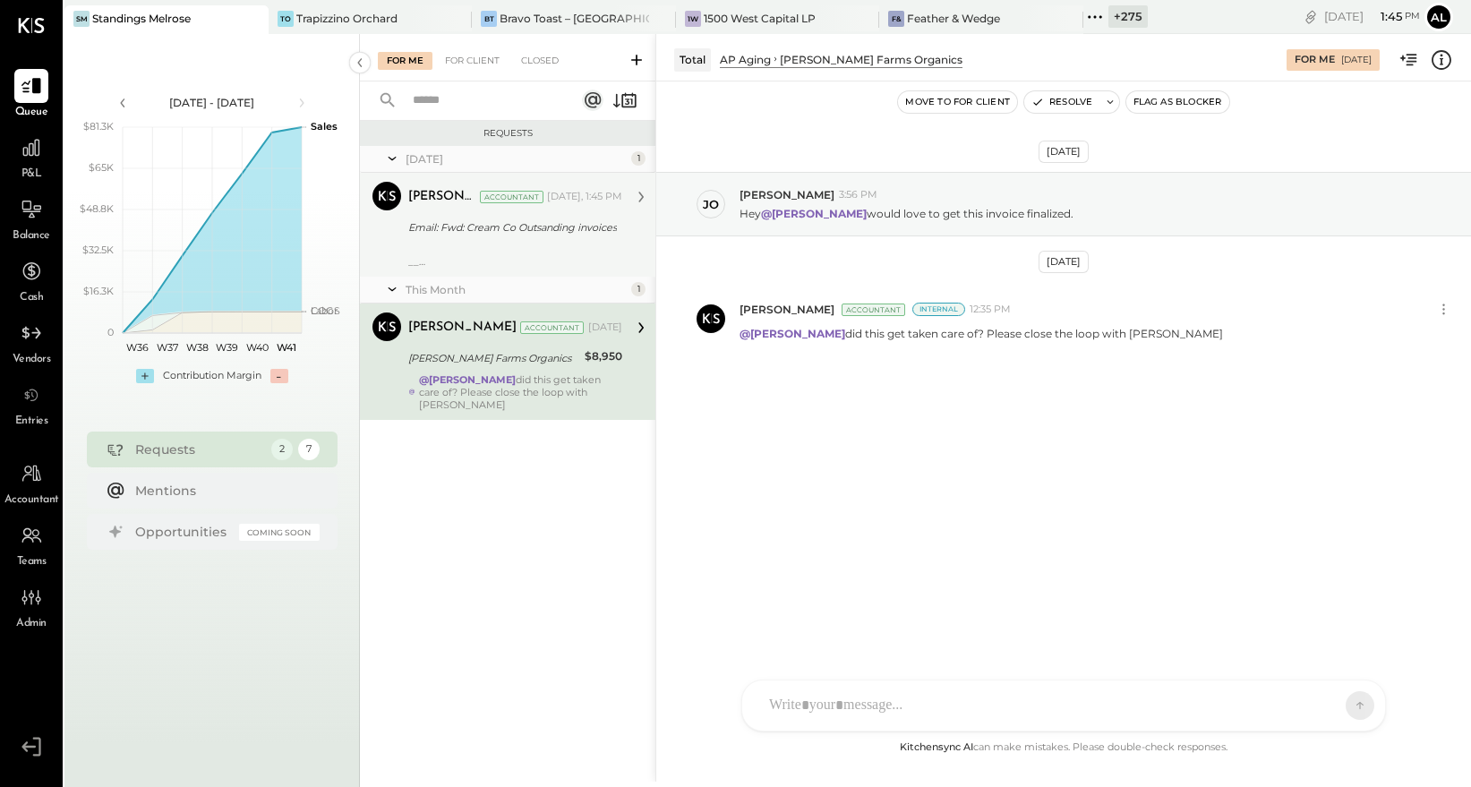
click at [508, 251] on div at bounding box center [515, 249] width 214 height 13
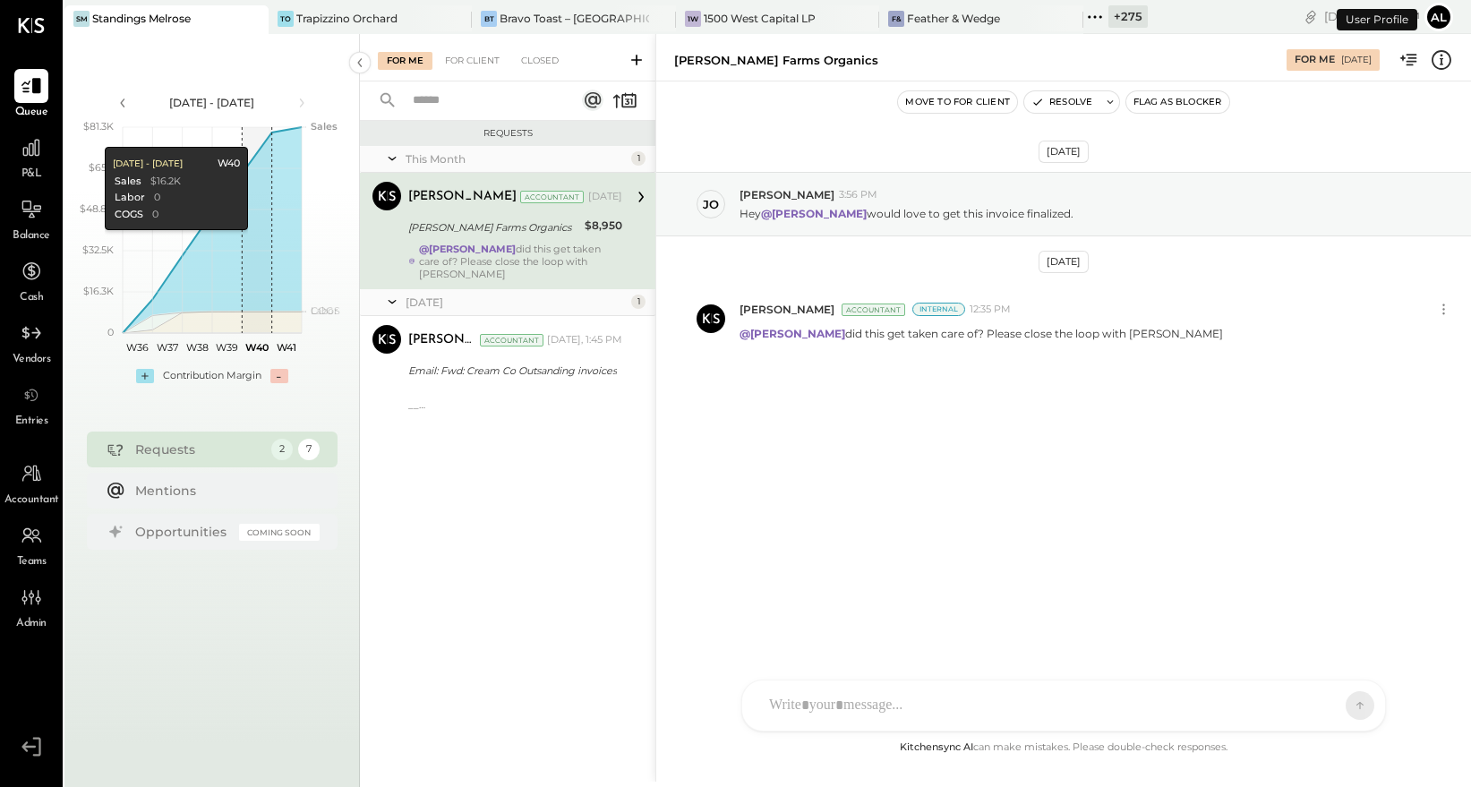
click at [247, 129] on rect at bounding box center [257, 230] width 30 height 206
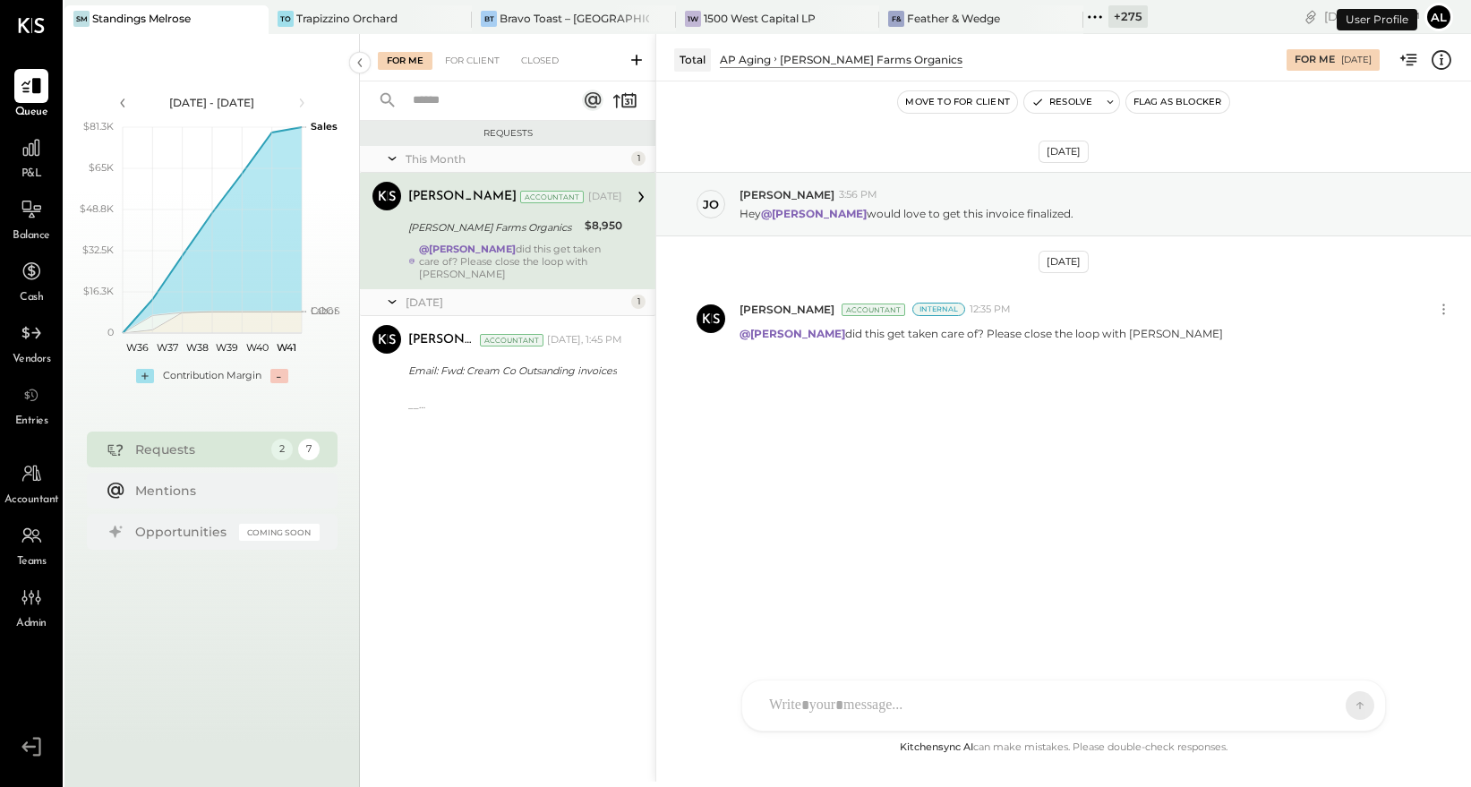
click at [1084, 19] on icon at bounding box center [1095, 16] width 23 height 23
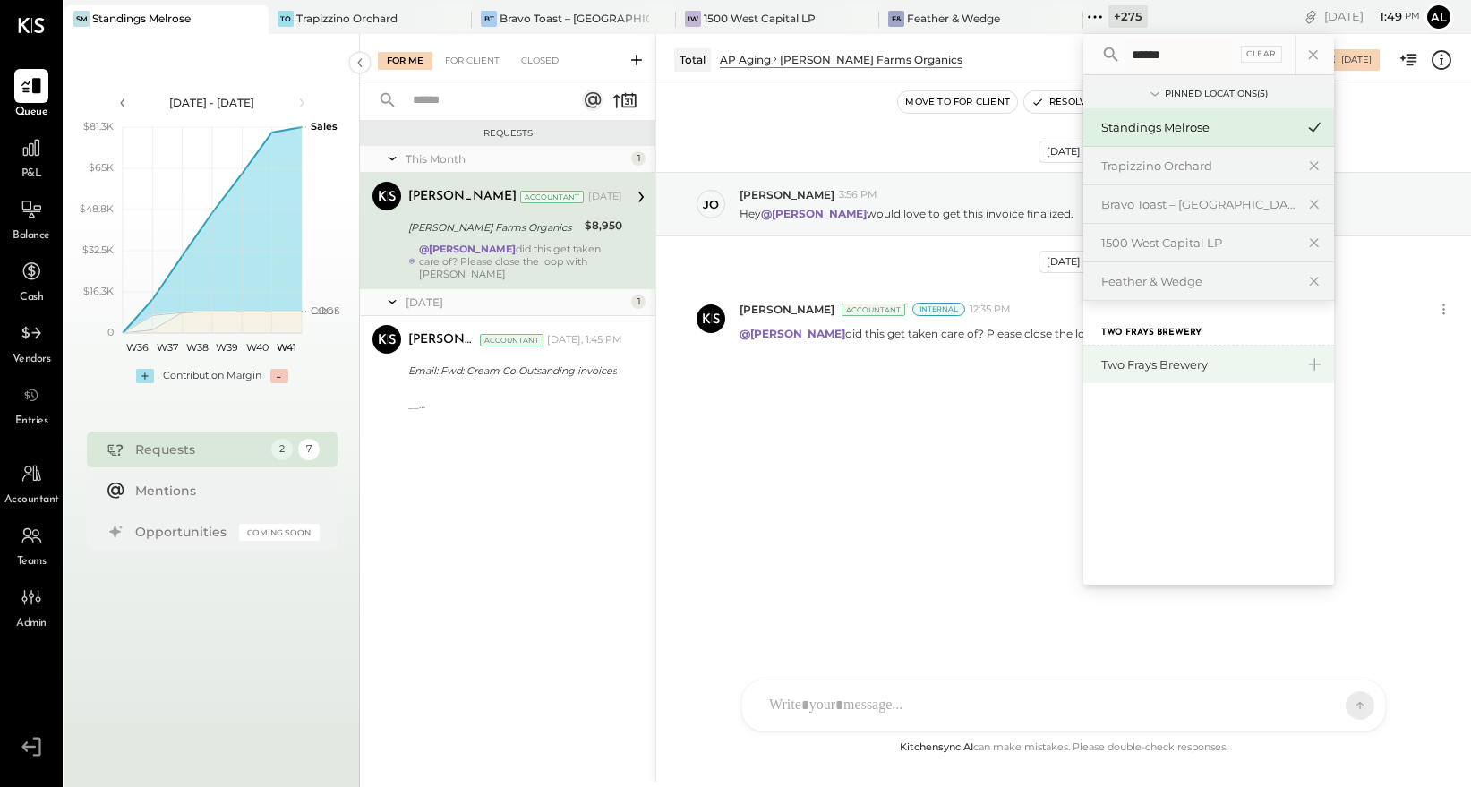
type input "******"
click at [1129, 359] on div "Two Frays Brewery" at bounding box center [1198, 364] width 193 height 17
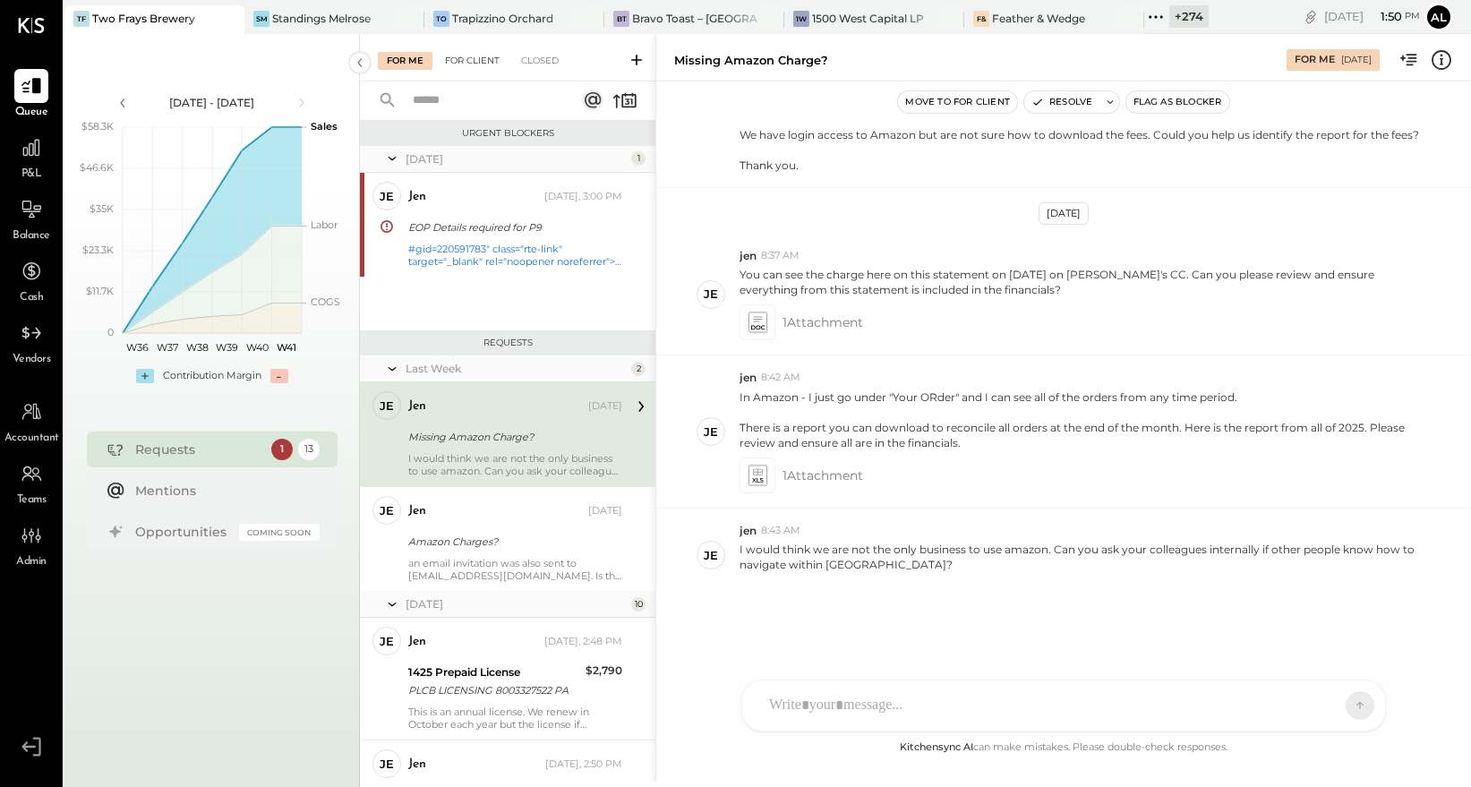
click at [478, 59] on div "For Client" at bounding box center [472, 61] width 73 height 18
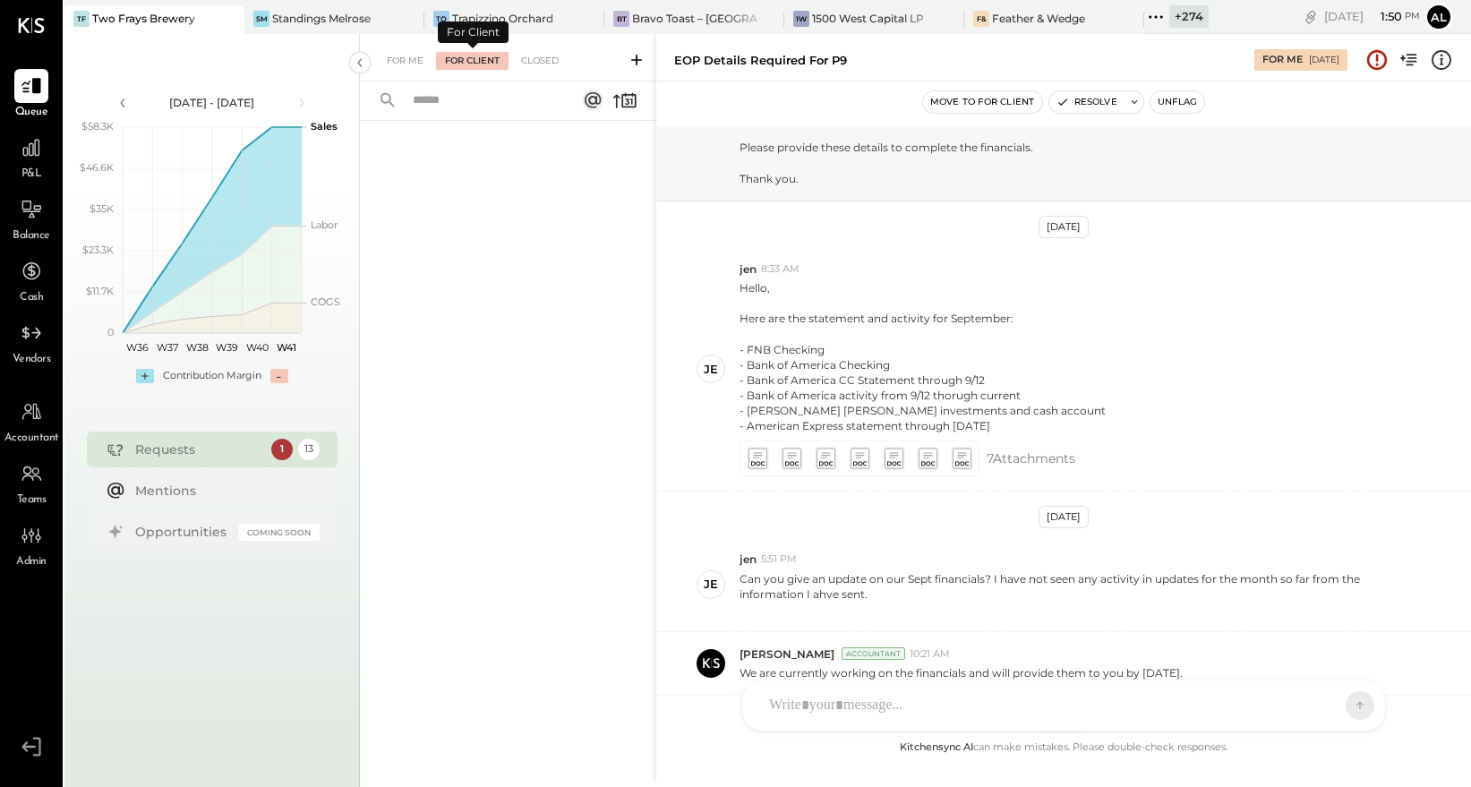
scroll to position [1142, 0]
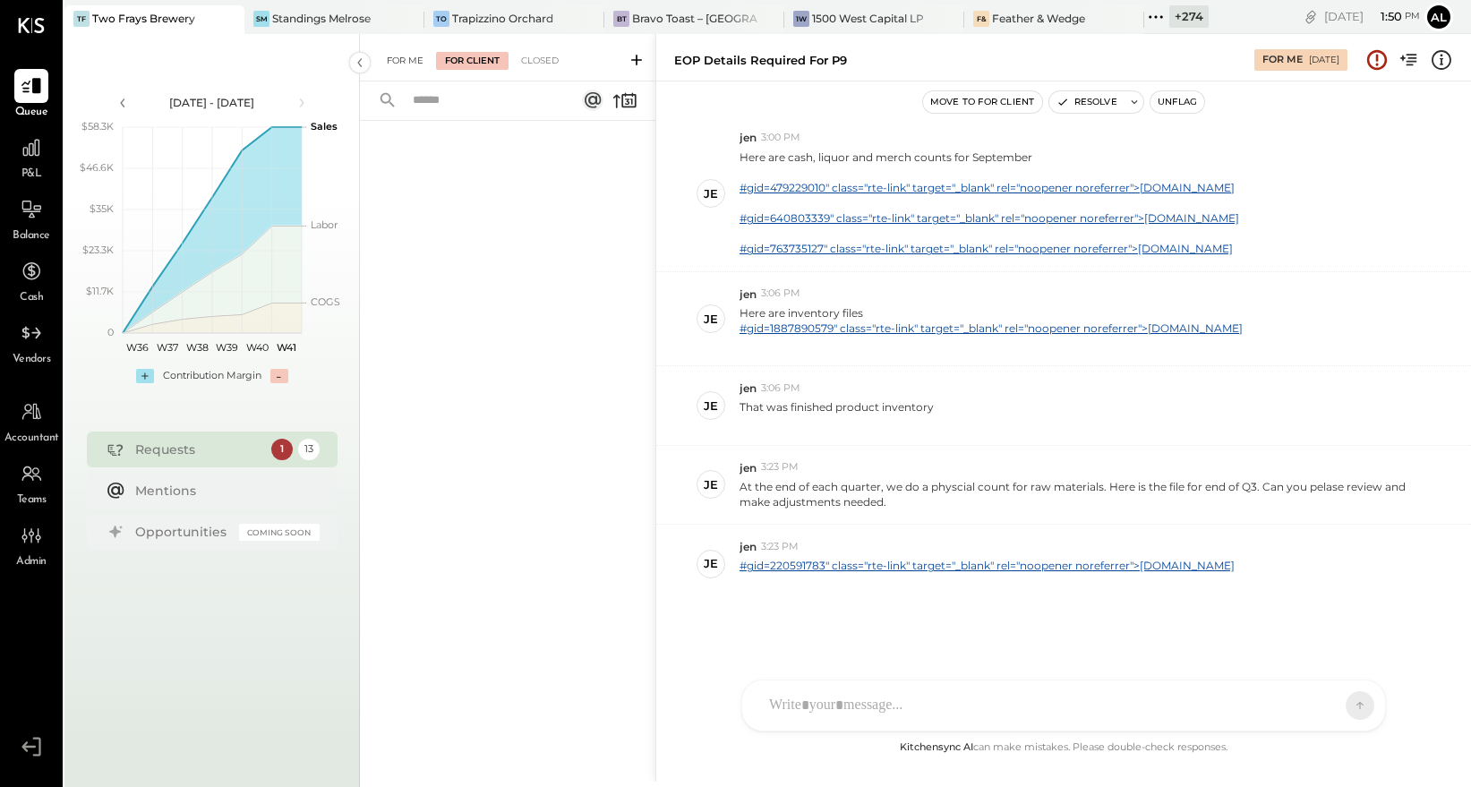
click at [394, 56] on div "For Me" at bounding box center [405, 61] width 55 height 18
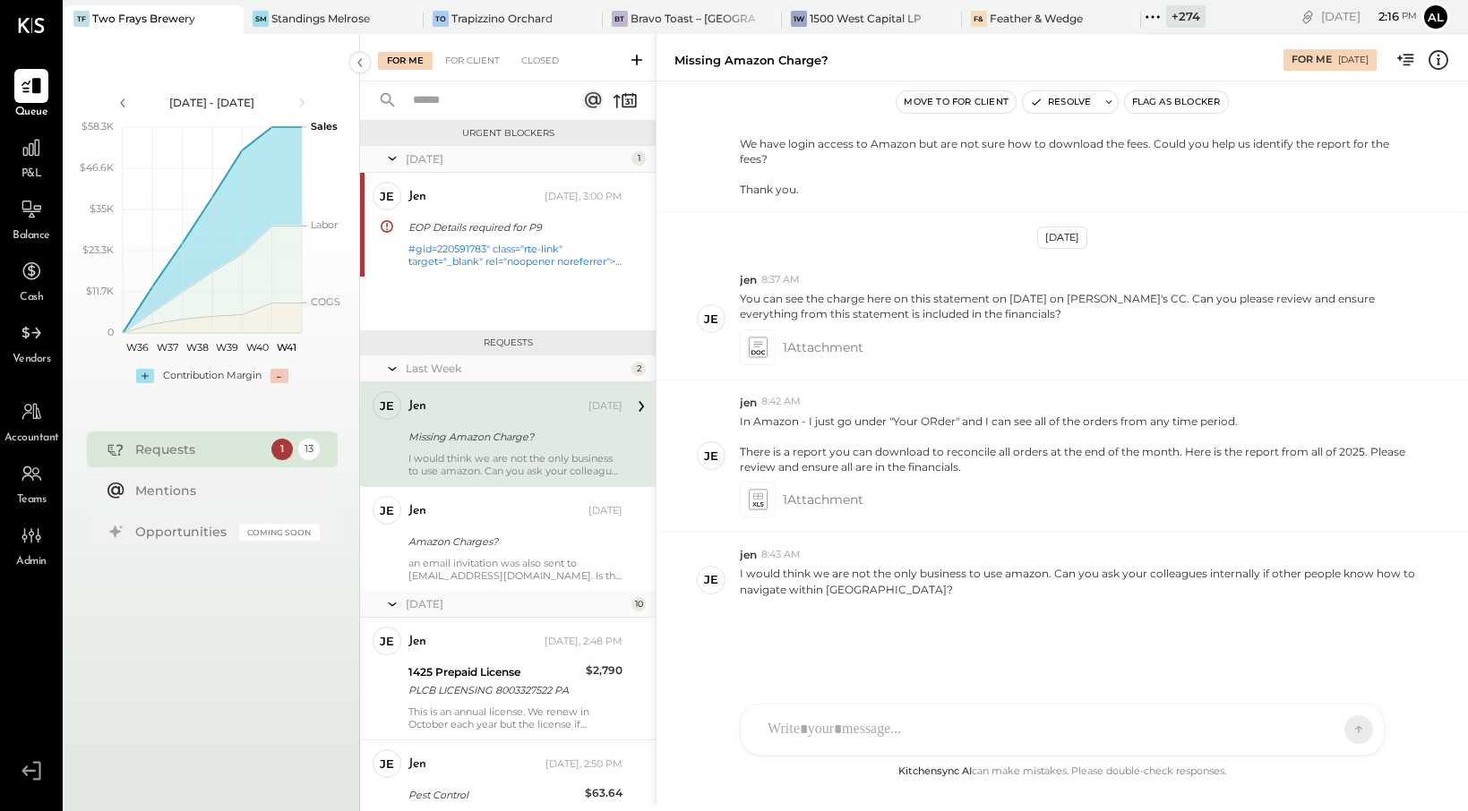
scroll to position [303, 0]
